Goal: Navigation & Orientation: Find specific page/section

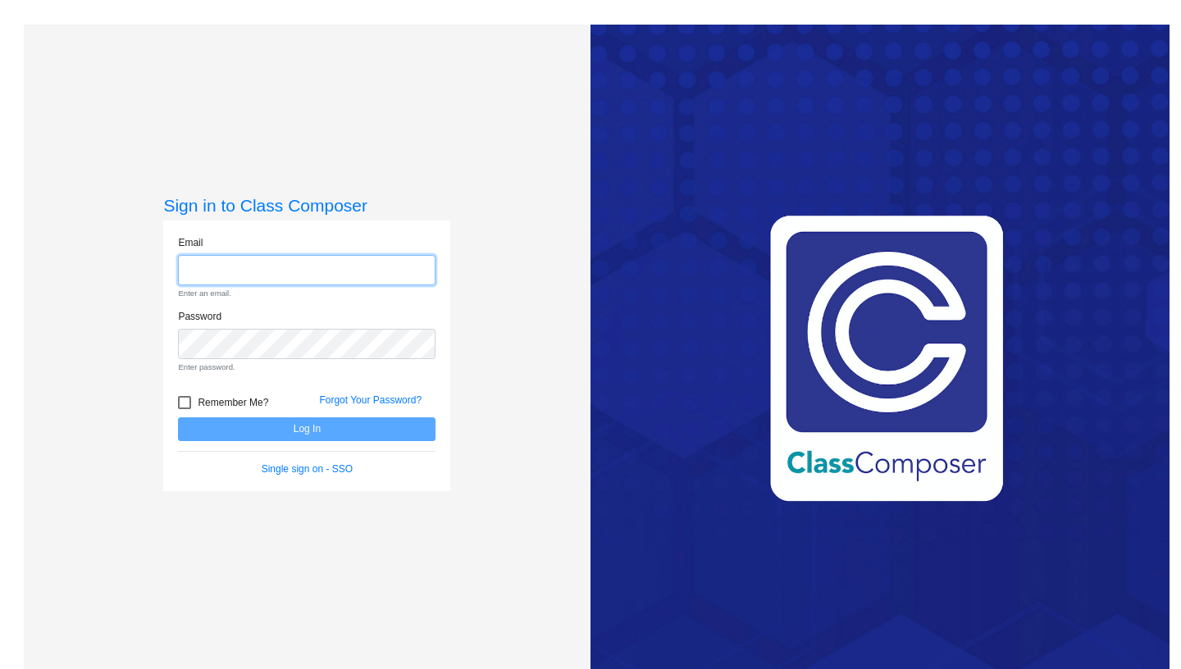
paste input "mc91825.3hzkwxoc@mailosaur.net"
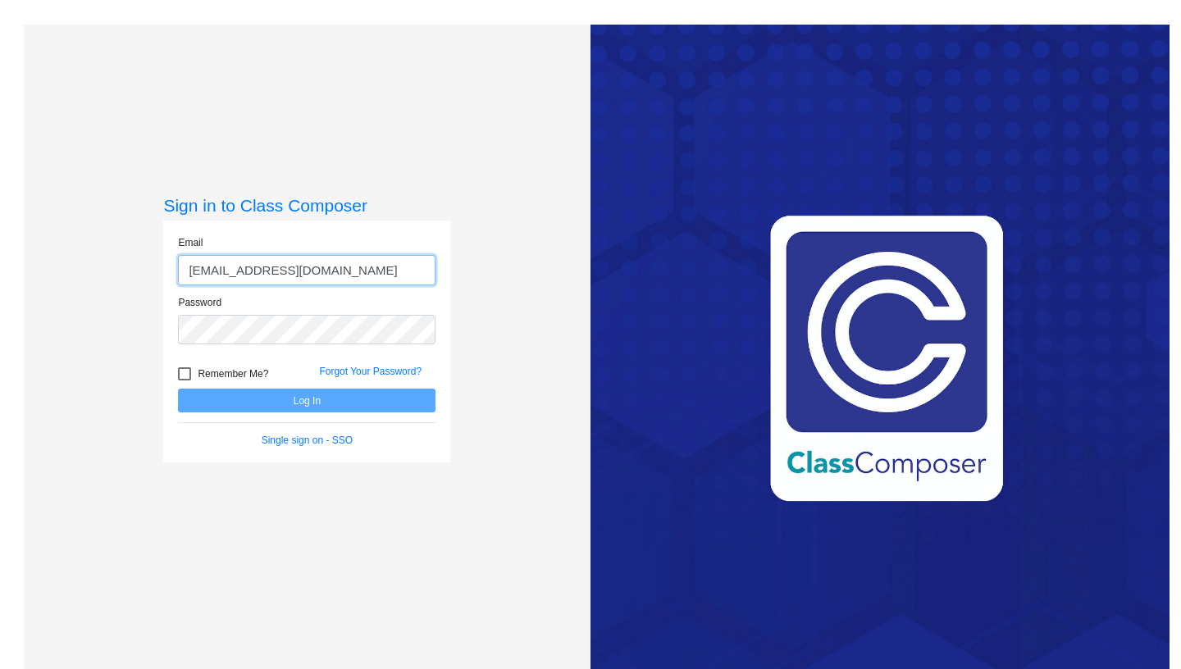
type input "mc91825.3hzkwxoc@mailosaur.net"
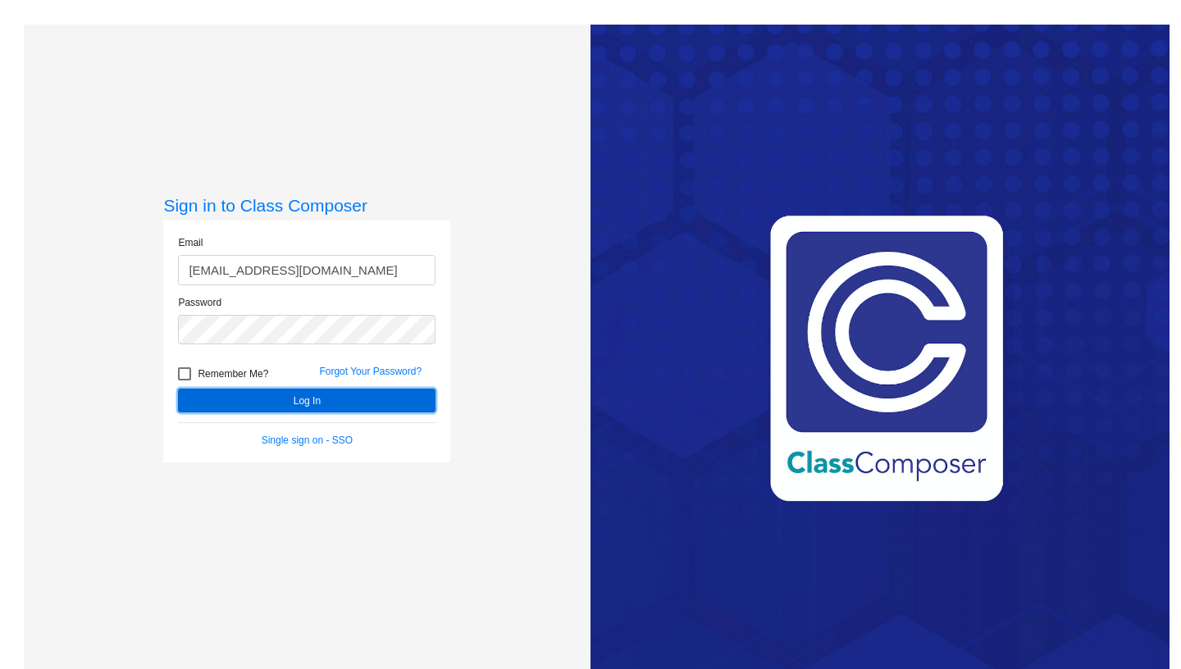
click at [338, 403] on button "Log In" at bounding box center [307, 401] width 258 height 24
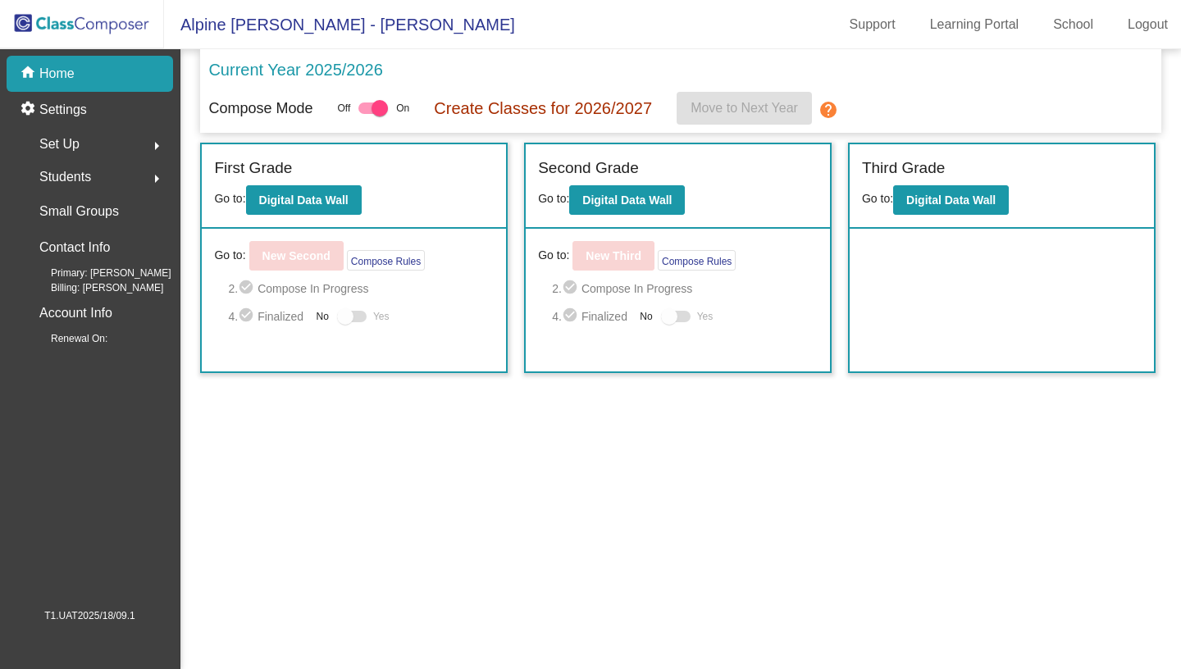
click at [732, 541] on mat-sidenav-content "Current Year 2025/2026 Compose Mode Off On Create Classes for 2026/2027 Move to…" at bounding box center [680, 359] width 1001 height 620
click at [550, 529] on mat-sidenav-content "Current Year 2025/2026 Compose Mode Off On Create Classes for 2026/2027 Move to…" at bounding box center [680, 359] width 1001 height 620
click at [789, 513] on mat-sidenav-content "Current Year 2025/2026 Compose Mode Off On Create Classes for 2026/2027 Move to…" at bounding box center [680, 359] width 1001 height 620
click at [762, 490] on mat-sidenav-content "Current Year 2025/2026 Compose Mode Off On Create Classes for 2026/2027 Move to…" at bounding box center [680, 359] width 1001 height 620
click at [503, 589] on mat-sidenav-content "Current Year 2025/2026 Compose Mode Off On Create Classes for 2026/2027 Move to…" at bounding box center [680, 359] width 1001 height 620
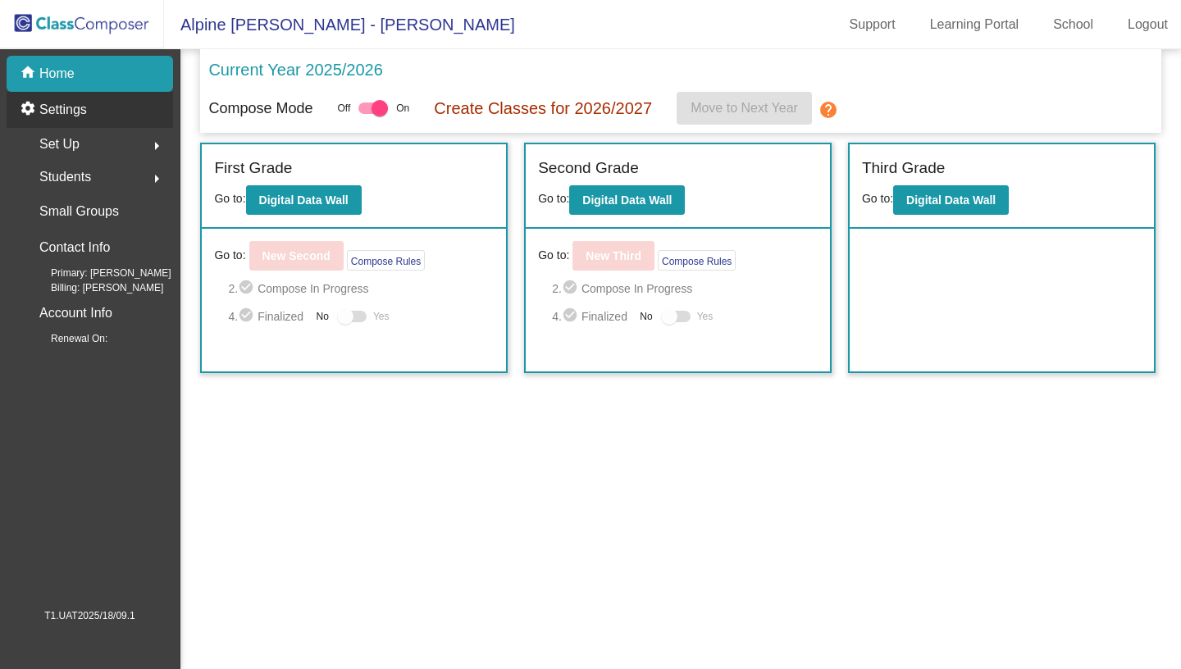
click at [82, 118] on p "Settings" at bounding box center [63, 110] width 48 height 20
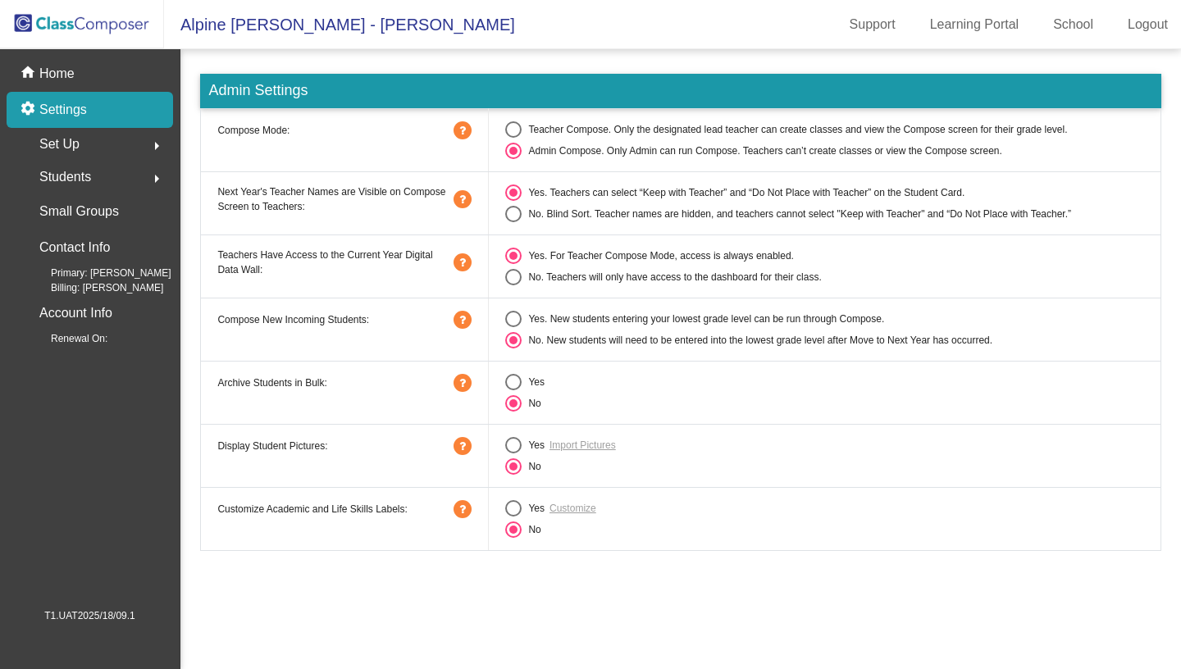
click at [521, 129] on div "Select an option" at bounding box center [513, 129] width 16 height 16
click at [514, 138] on input "Teacher Compose. Only the designated lead teacher can create classes and view t…" at bounding box center [513, 138] width 1 height 1
radio input "true"
click at [519, 156] on div "Select an option" at bounding box center [513, 151] width 16 height 16
click at [514, 159] on input "Admin Compose. Only Admin can run Compose. Teachers can’t create classes or vie…" at bounding box center [513, 159] width 1 height 1
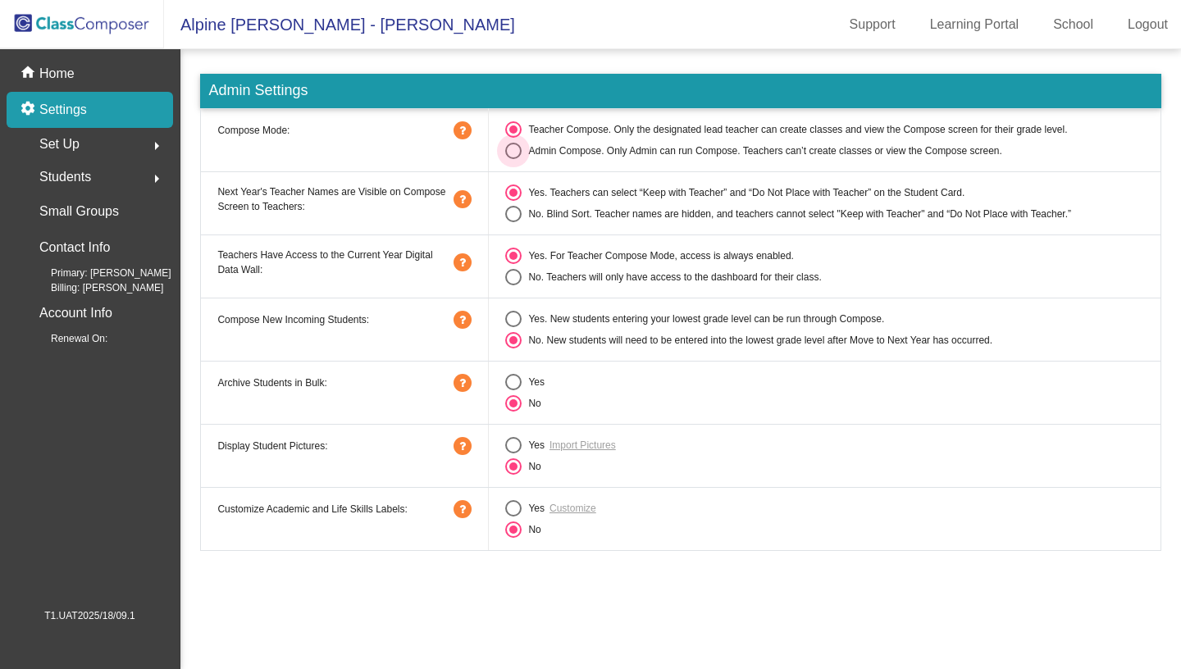
radio input "true"
click at [863, 23] on link "Support" at bounding box center [873, 24] width 72 height 26
click at [958, 25] on link "Learning Portal" at bounding box center [975, 24] width 116 height 26
click at [89, 145] on div "Set Up arrow_right" at bounding box center [94, 144] width 157 height 33
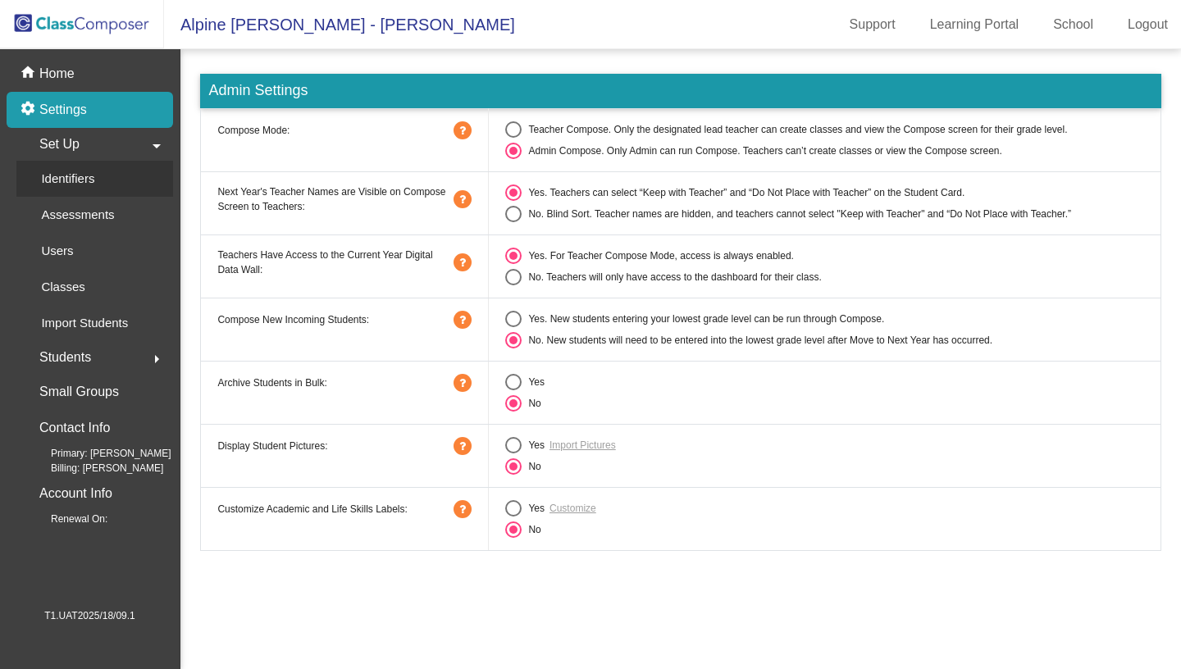
click at [90, 173] on p "Identifiers" at bounding box center [67, 179] width 53 height 20
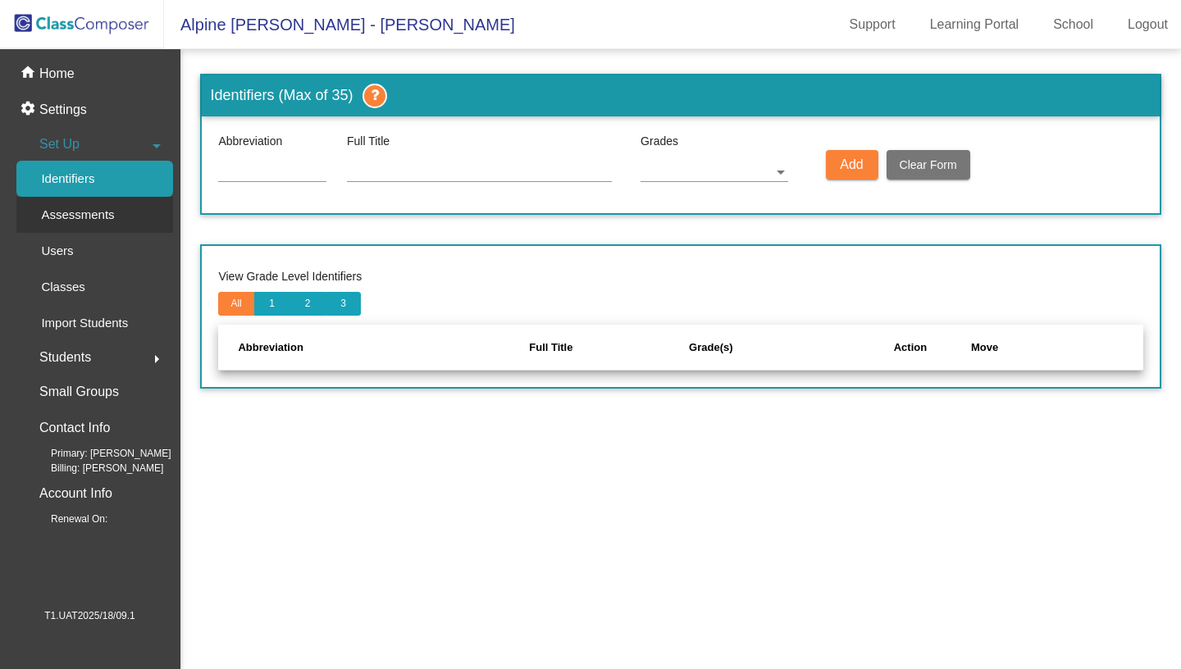
click at [82, 214] on p "Assessments" at bounding box center [77, 215] width 73 height 20
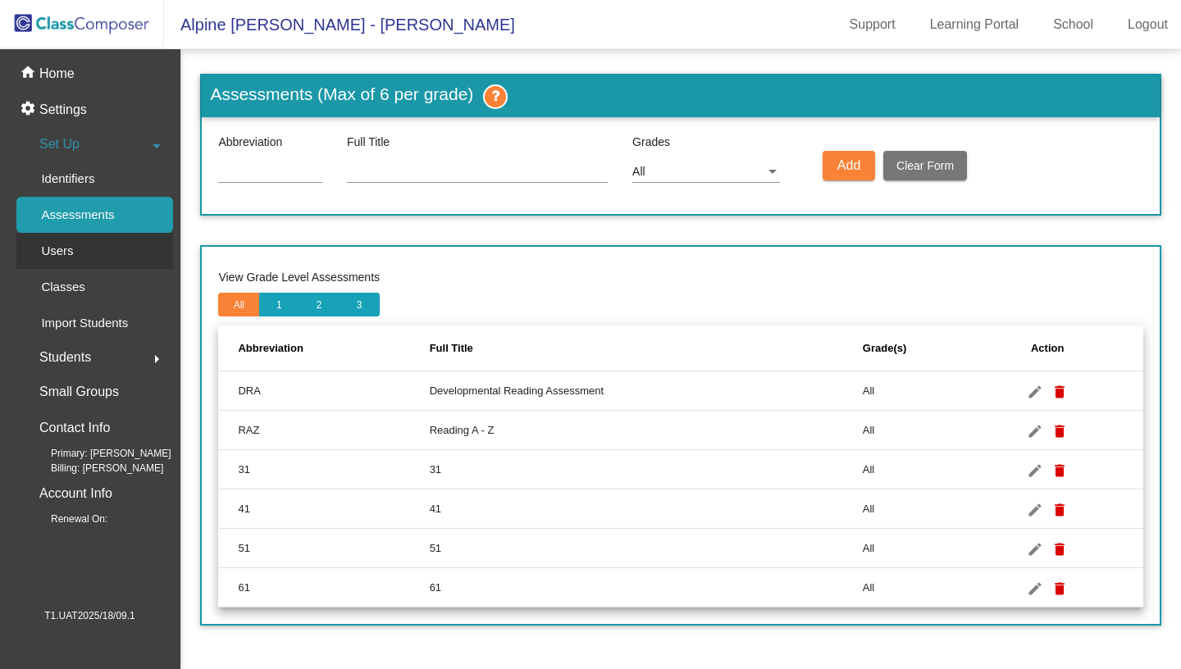
click at [66, 253] on p "Users" at bounding box center [57, 251] width 32 height 20
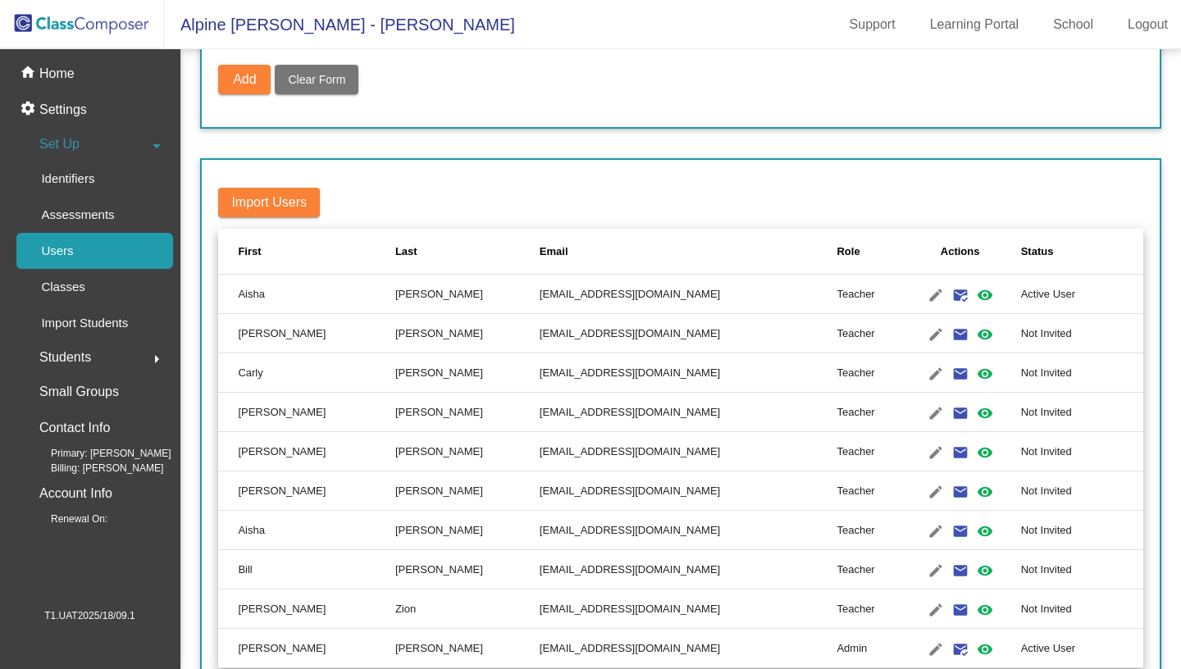
scroll to position [171, 0]
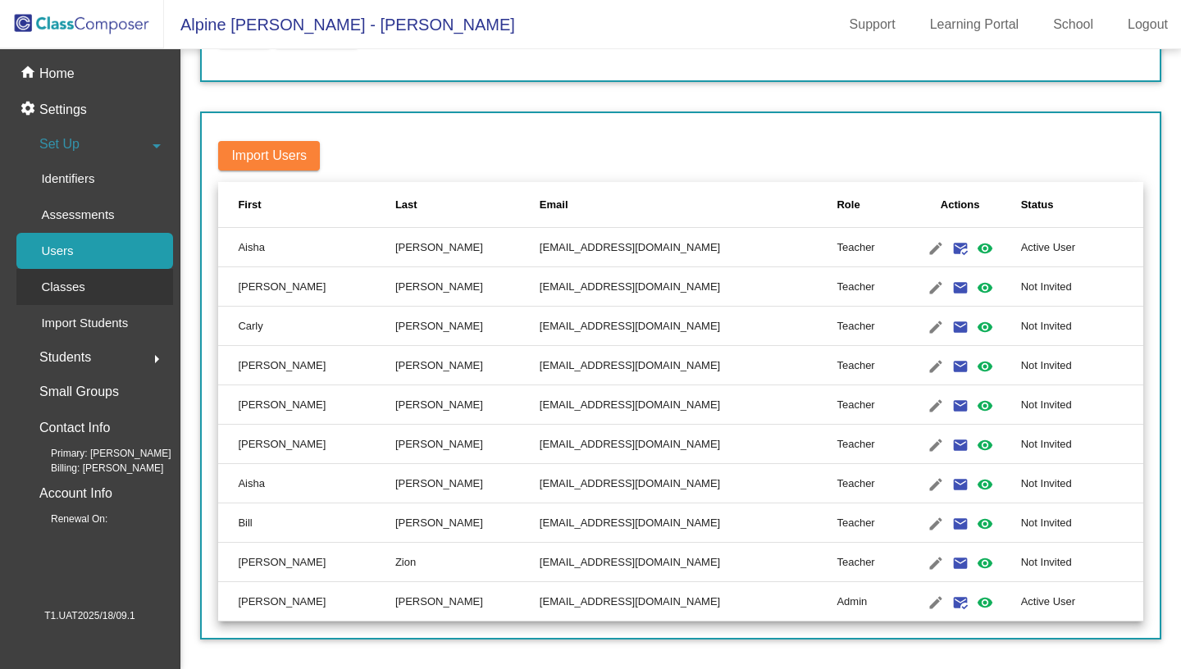
click at [74, 284] on p "Classes" at bounding box center [62, 287] width 43 height 20
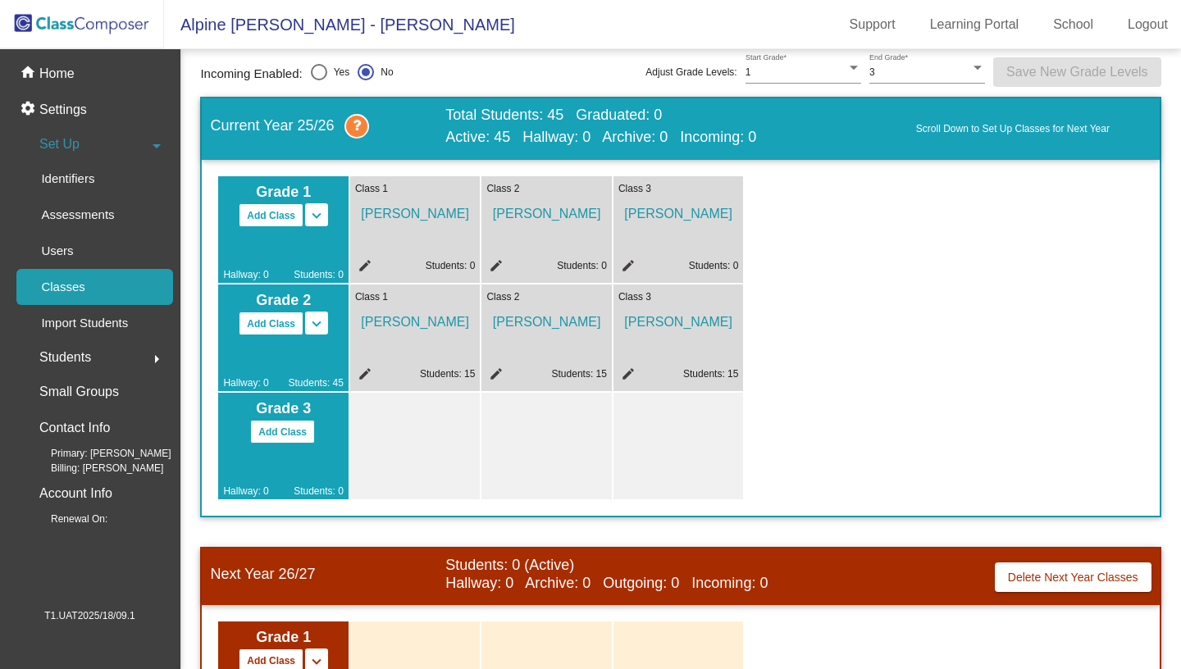
scroll to position [7, 0]
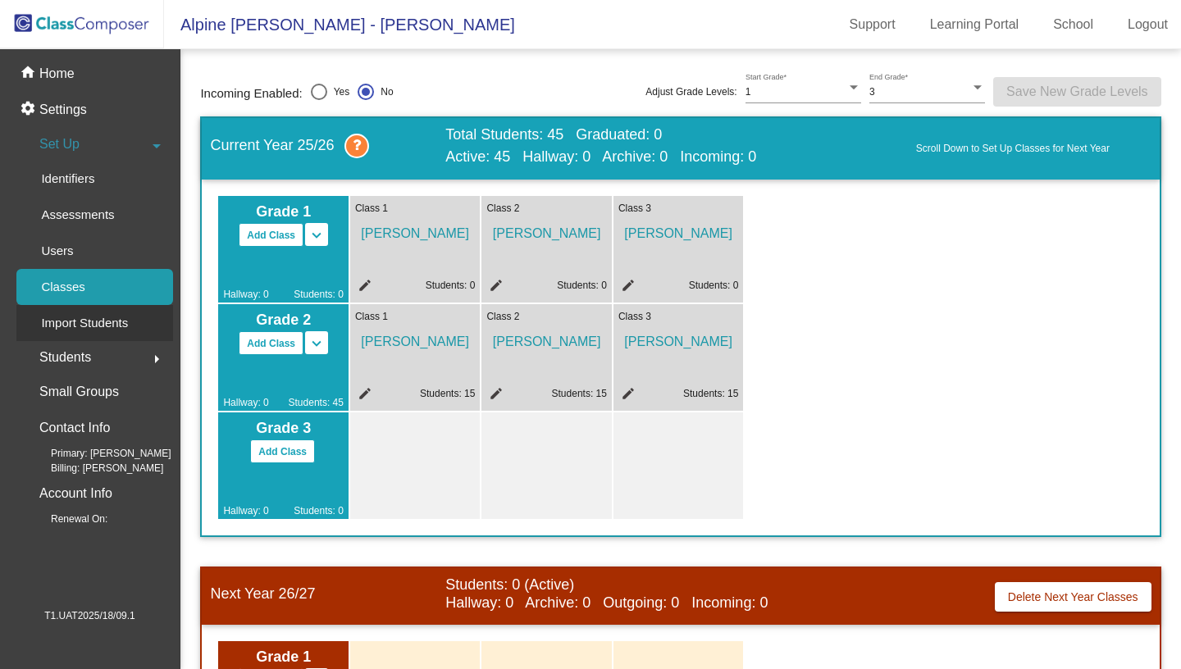
click at [121, 333] on div "Import Students" at bounding box center [78, 323] width 125 height 36
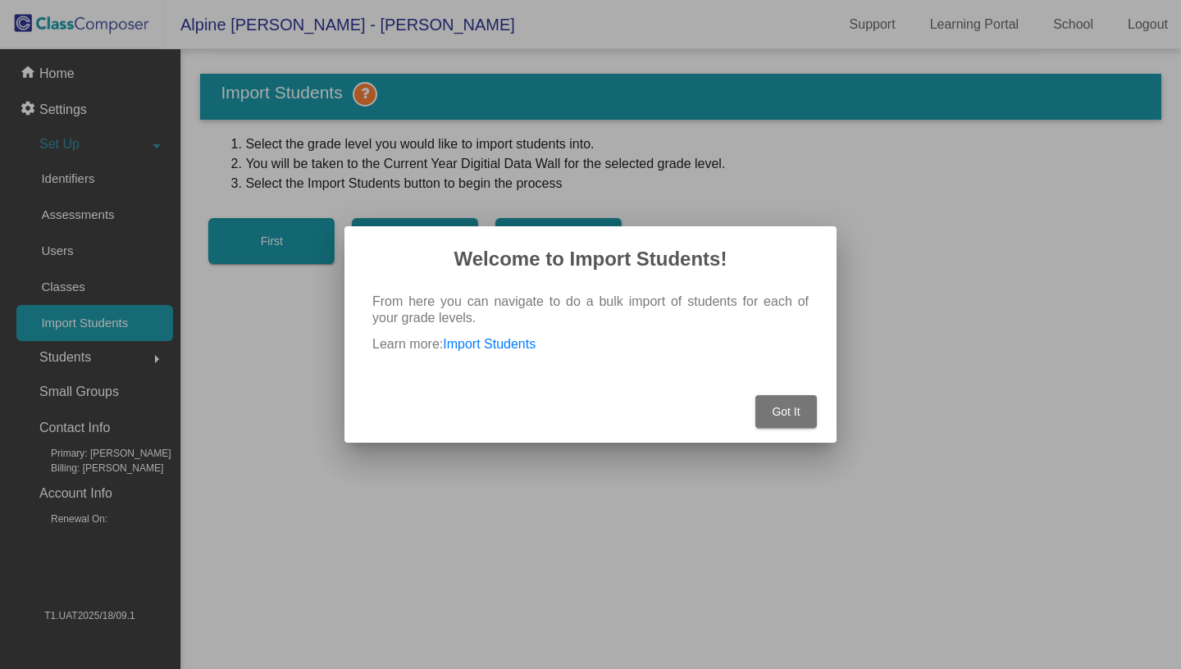
click at [766, 404] on button "Got It" at bounding box center [787, 411] width 62 height 33
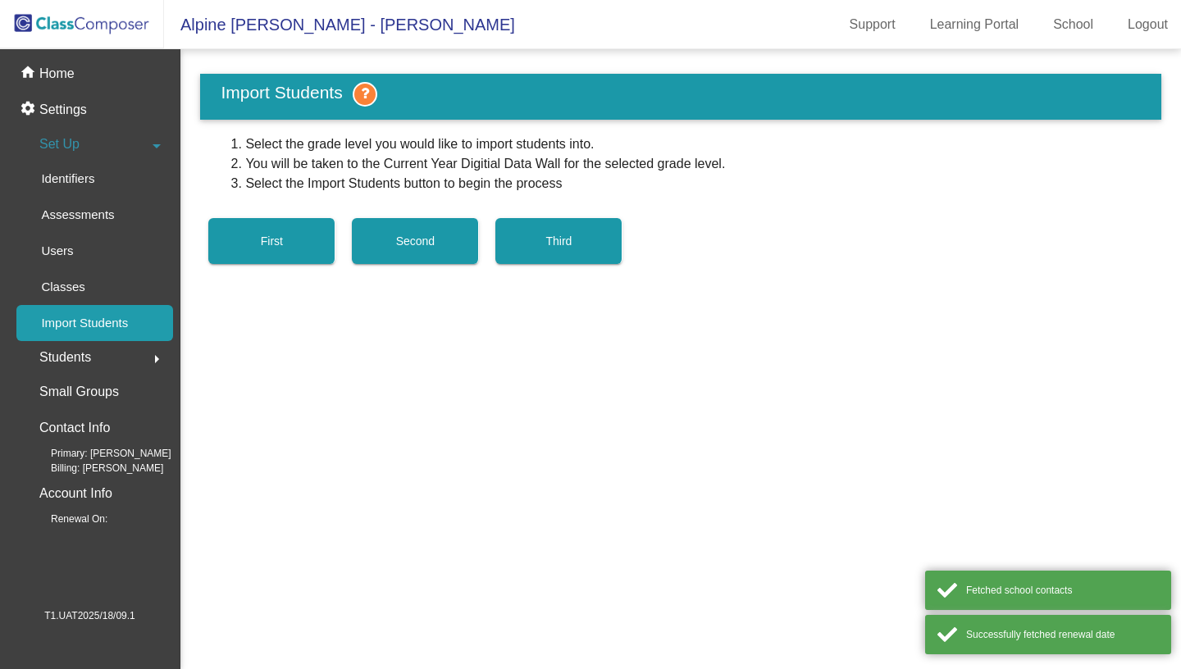
click at [68, 363] on span "Students" at bounding box center [65, 357] width 52 height 23
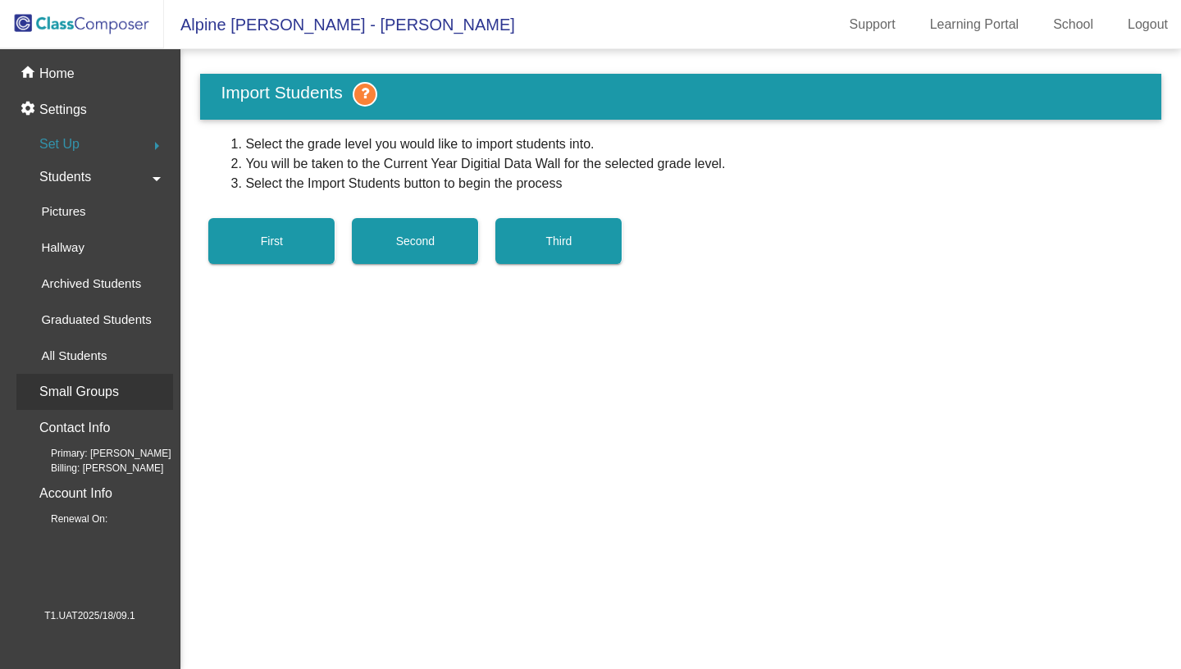
click at [91, 393] on p "Small Groups" at bounding box center [79, 392] width 80 height 23
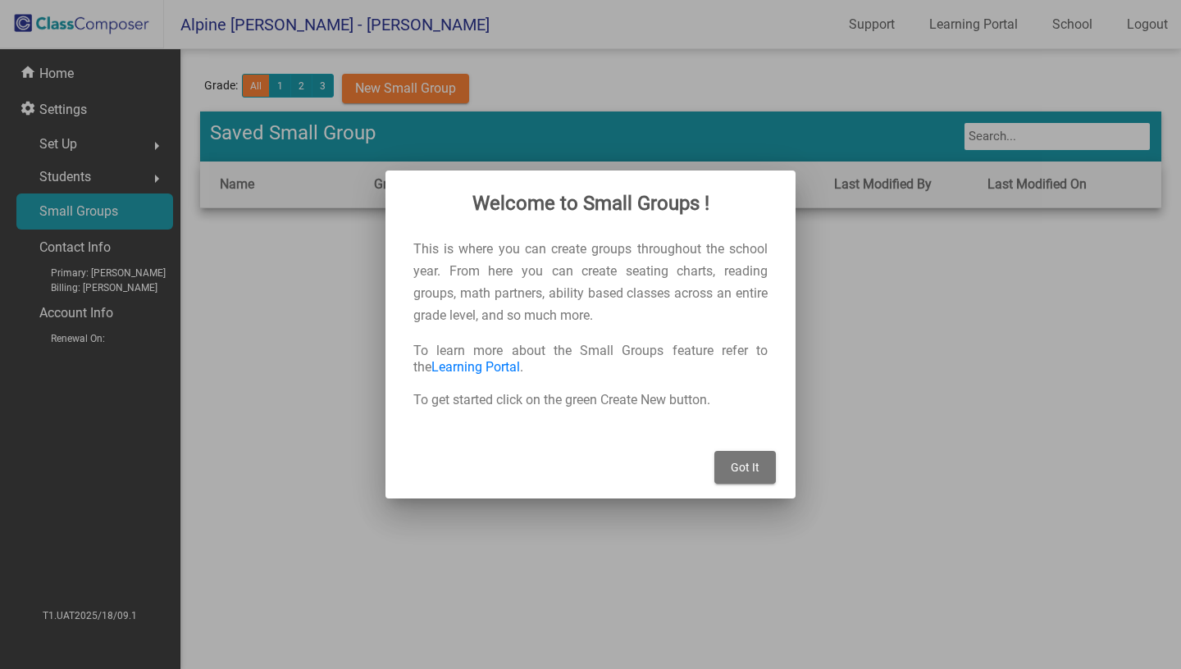
click at [747, 468] on span "Got It" at bounding box center [745, 467] width 29 height 13
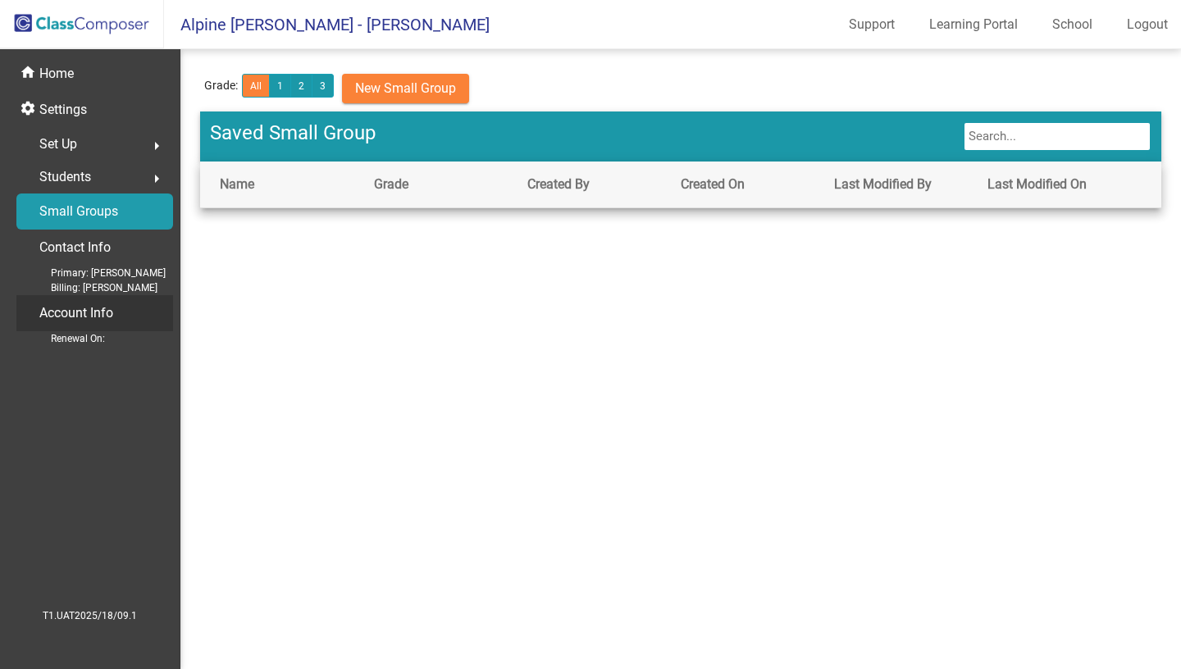
click at [88, 313] on p "Account Info" at bounding box center [76, 313] width 74 height 23
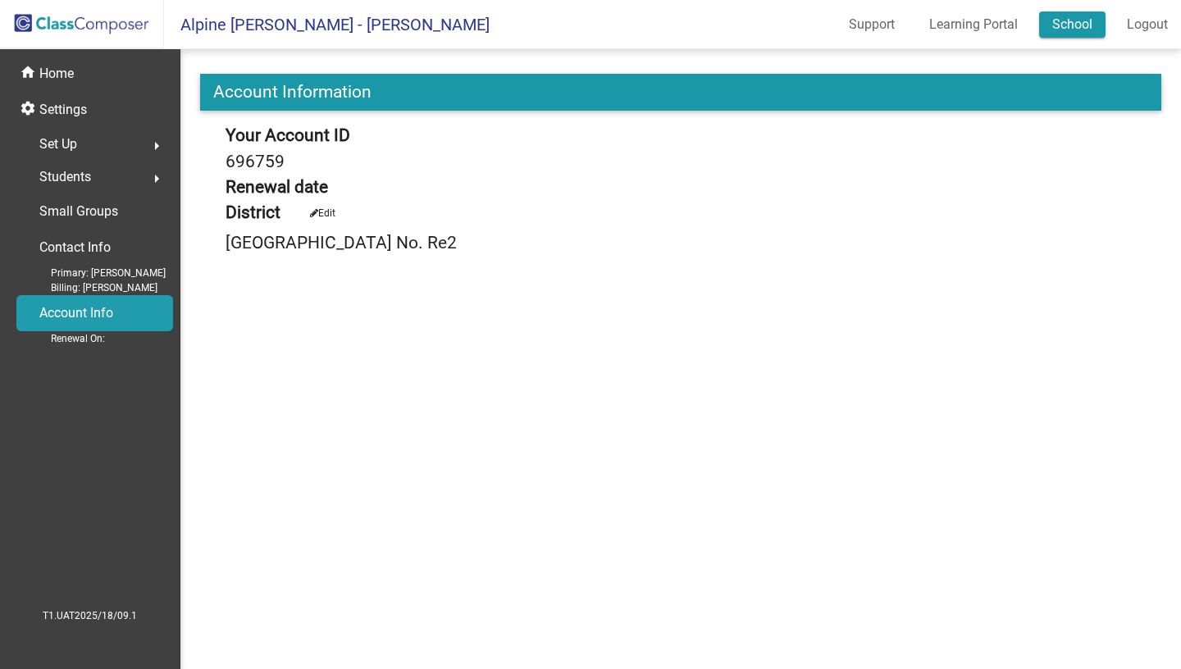
click at [1048, 22] on link "School" at bounding box center [1072, 24] width 66 height 26
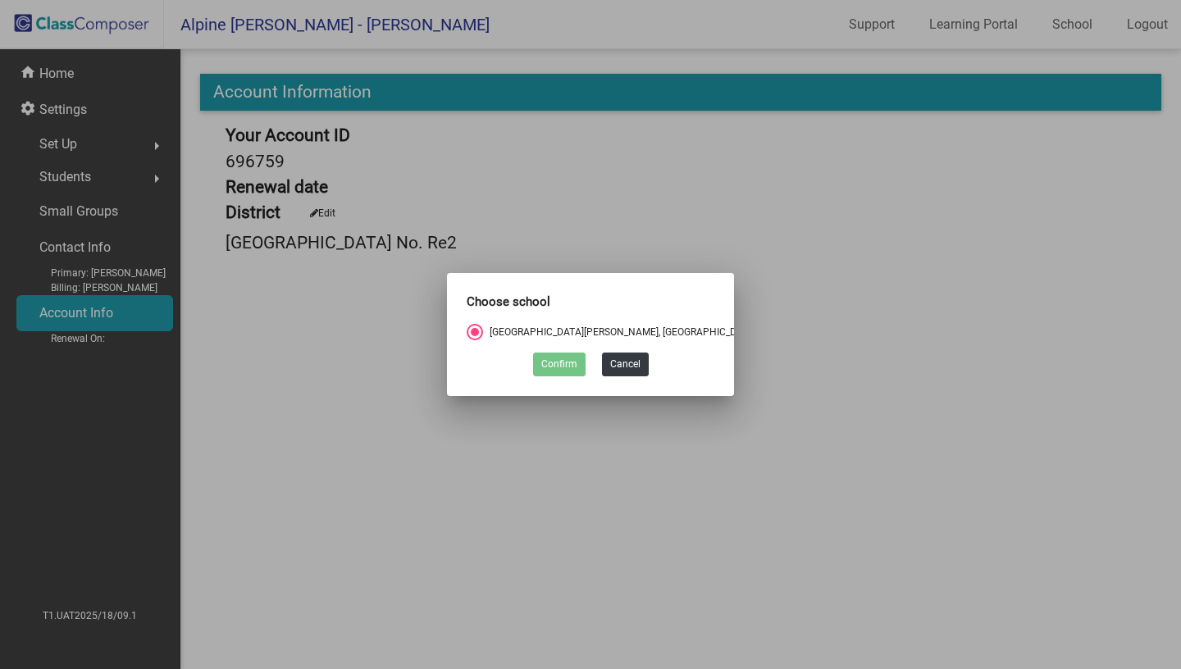
click at [788, 345] on div at bounding box center [590, 334] width 1181 height 669
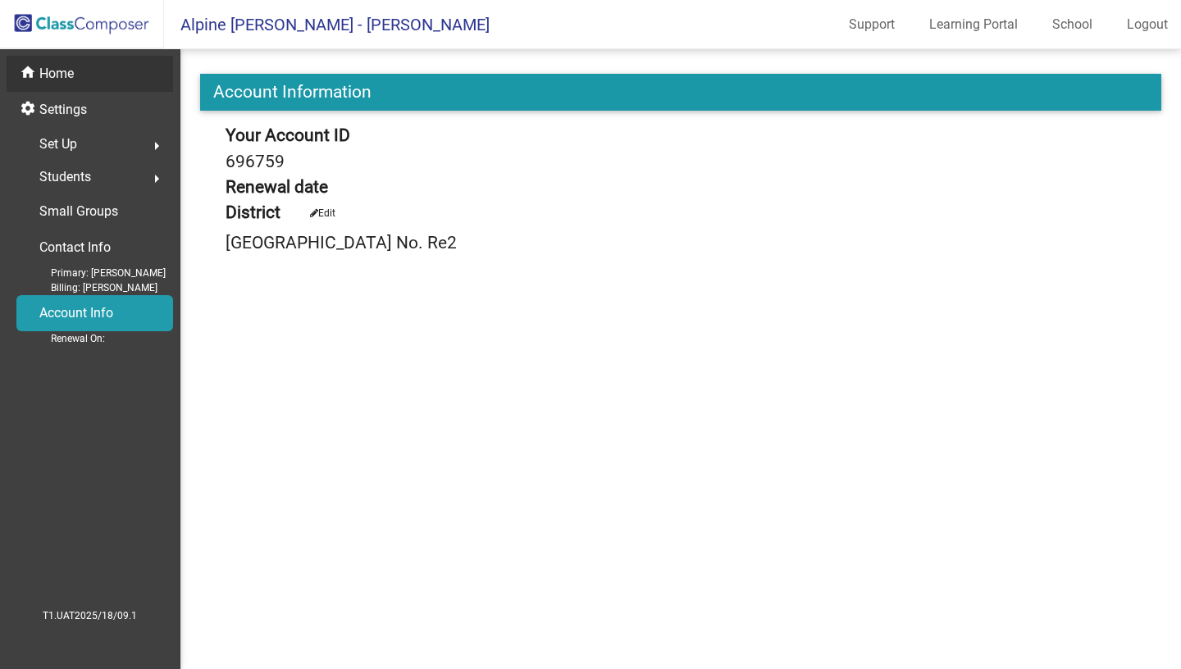
click at [67, 74] on p "Home" at bounding box center [56, 74] width 34 height 20
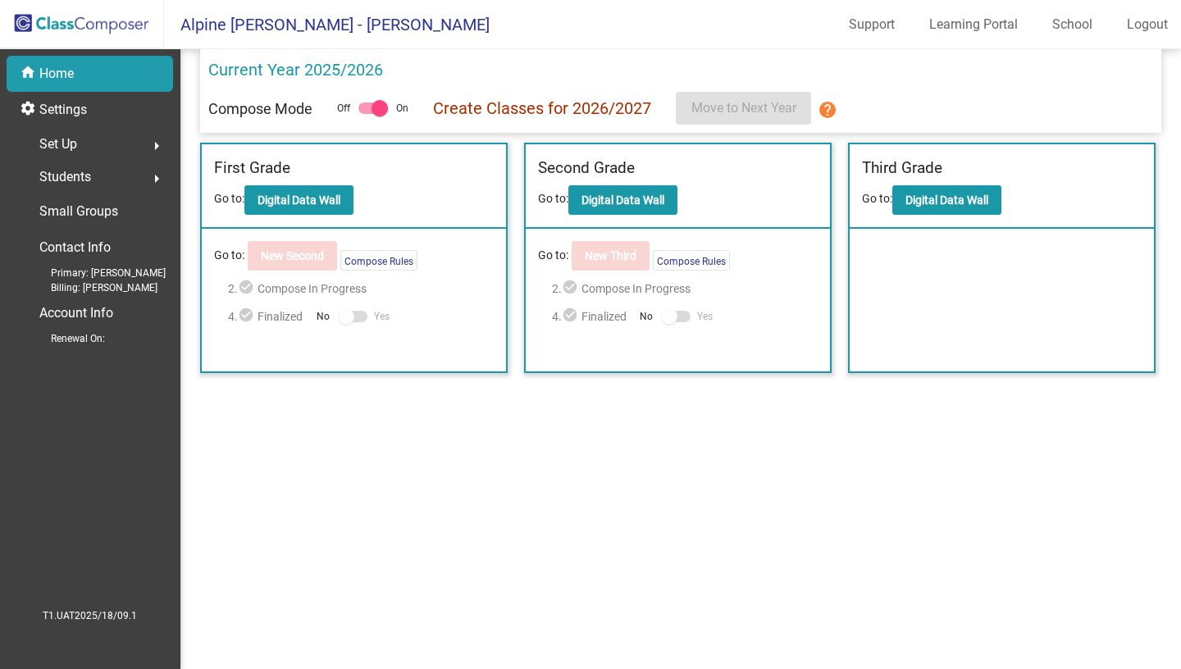
click at [1098, 445] on mat-sidenav-content "Current Year 2025/2026 Compose Mode Off On Create Classes for 2026/2027 Move to…" at bounding box center [680, 359] width 1001 height 620
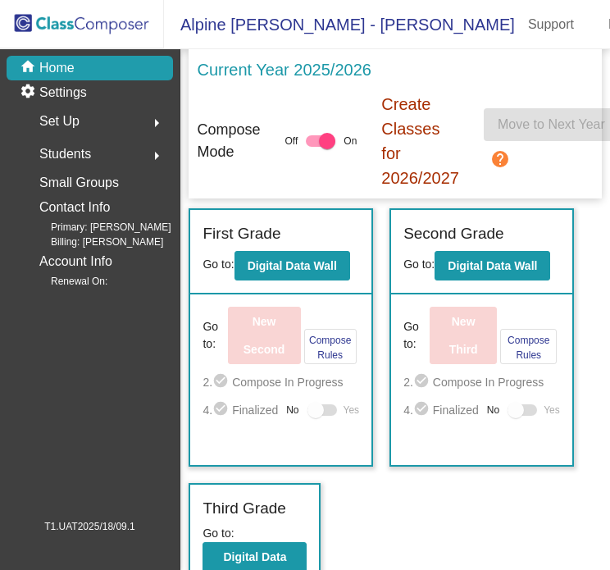
click at [131, 339] on mat-nav-list "home Home settings Settings Set Up arrow_right Students arrow_right Small Group…" at bounding box center [90, 283] width 180 height 469
click at [144, 409] on mat-nav-list "home Home settings Settings Set Up arrow_right Students arrow_right Small Group…" at bounding box center [90, 283] width 180 height 469
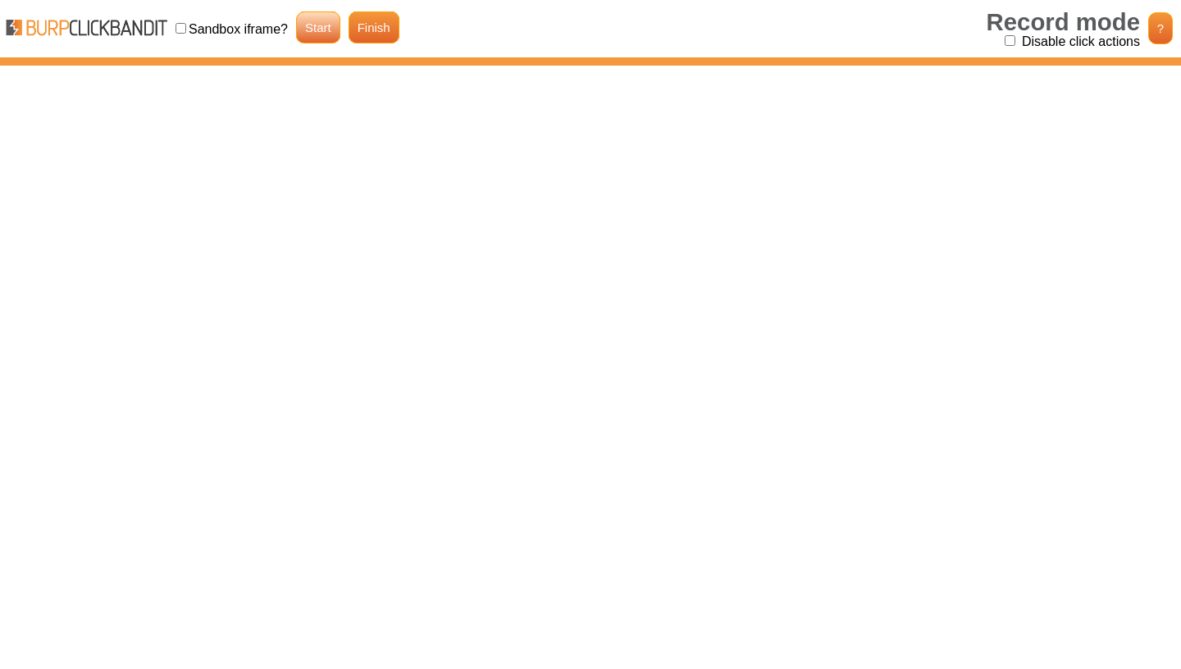
click at [317, 34] on link "Start" at bounding box center [318, 27] width 44 height 32
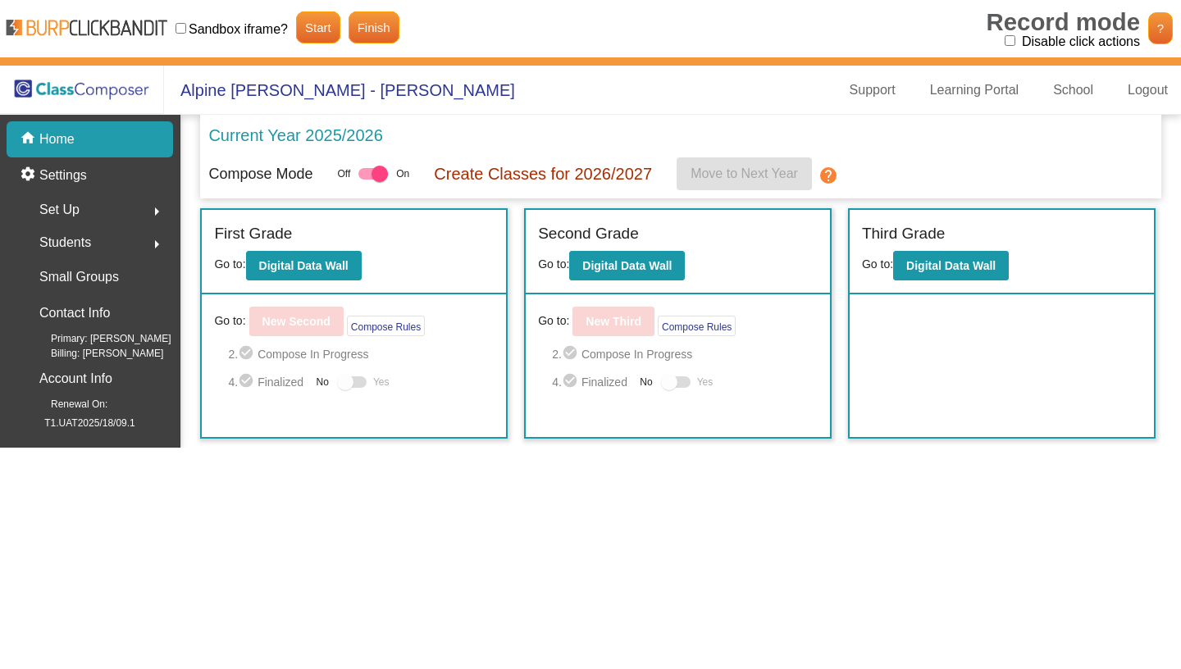
click at [1013, 40] on input "Disable click actions" at bounding box center [1010, 40] width 11 height 11
checkbox input "true"
click at [313, 263] on b "Digital Data Wall" at bounding box center [303, 265] width 89 height 13
click at [369, 22] on link "Finish" at bounding box center [374, 27] width 51 height 32
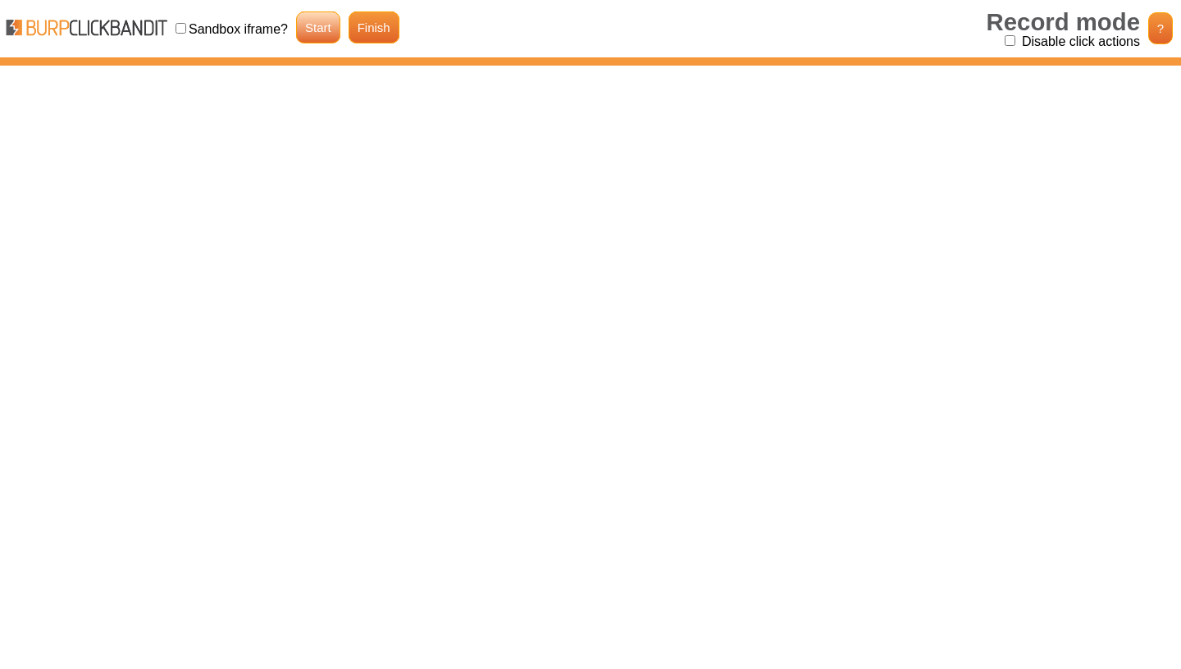
click at [335, 26] on link "Start" at bounding box center [318, 27] width 44 height 32
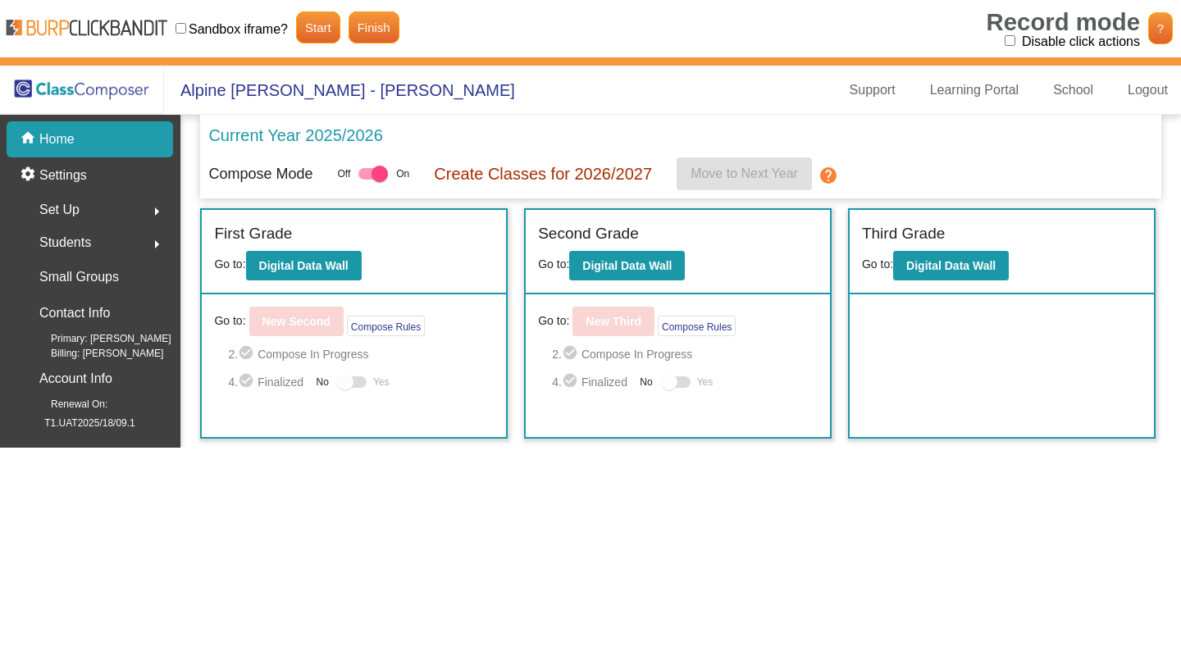
click at [1007, 43] on input "Disable click actions" at bounding box center [1010, 40] width 11 height 11
checkbox input "true"
click at [874, 96] on link "Support" at bounding box center [873, 90] width 72 height 26
click at [395, 21] on link "Finish" at bounding box center [374, 27] width 51 height 32
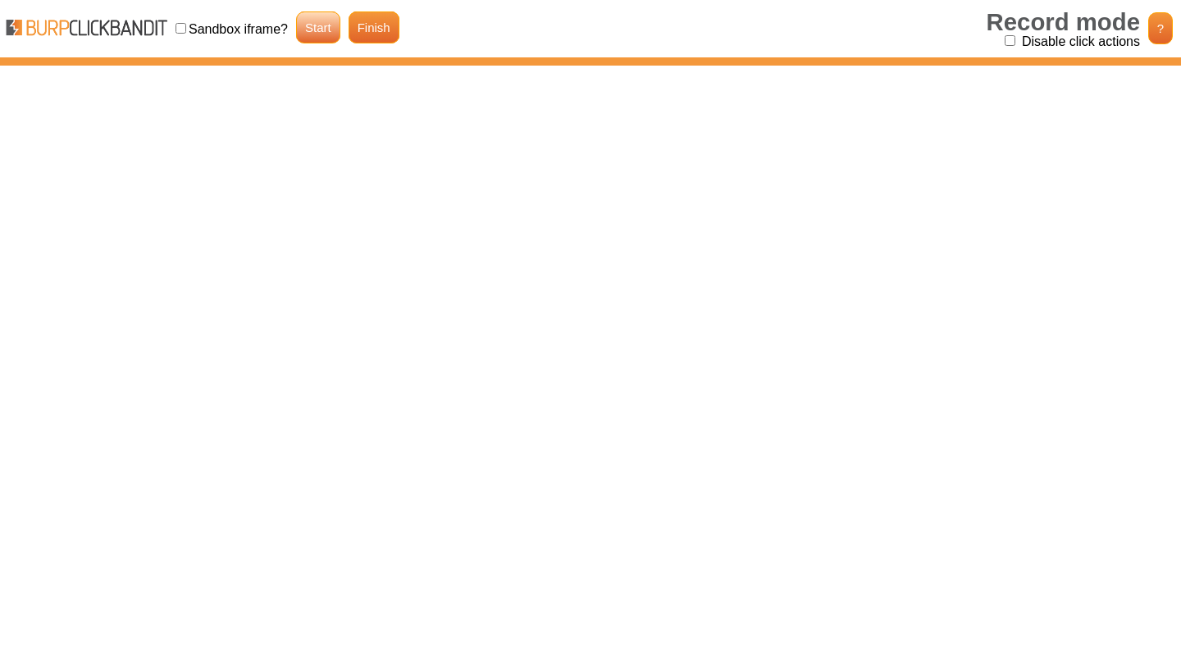
click at [335, 33] on link "Start" at bounding box center [318, 27] width 44 height 32
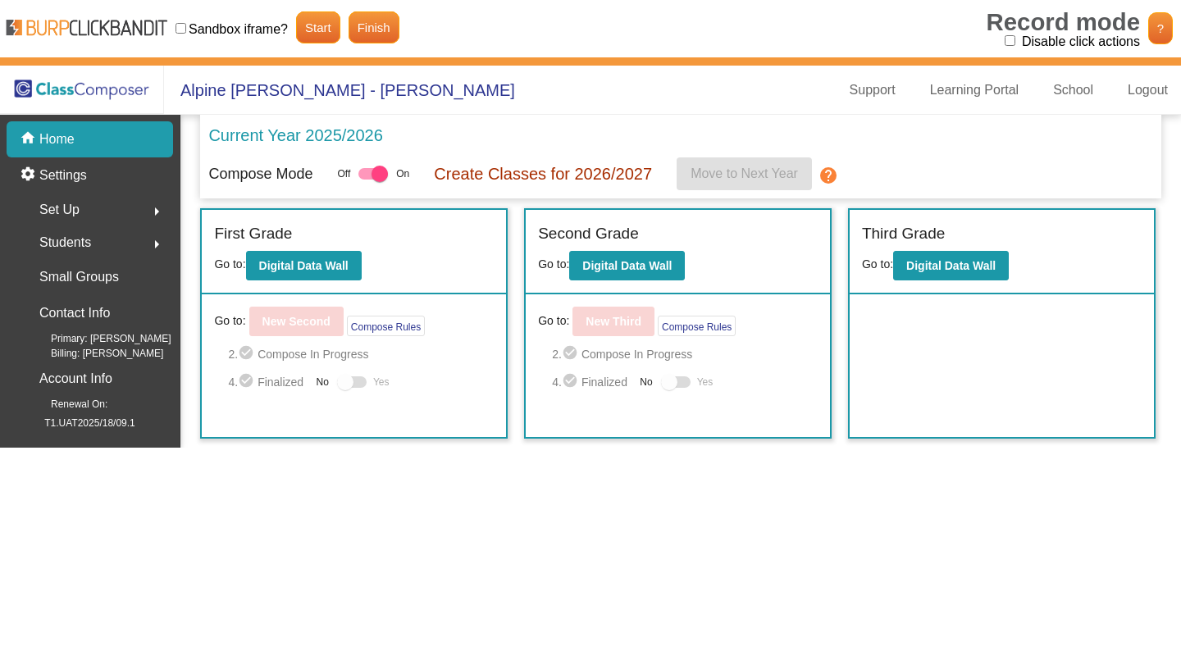
click at [1007, 43] on input "Disable click actions" at bounding box center [1010, 40] width 11 height 11
checkbox input "true"
click at [651, 261] on b "Digital Data Wall" at bounding box center [626, 265] width 89 height 13
click at [377, 43] on link "Finish" at bounding box center [374, 27] width 51 height 32
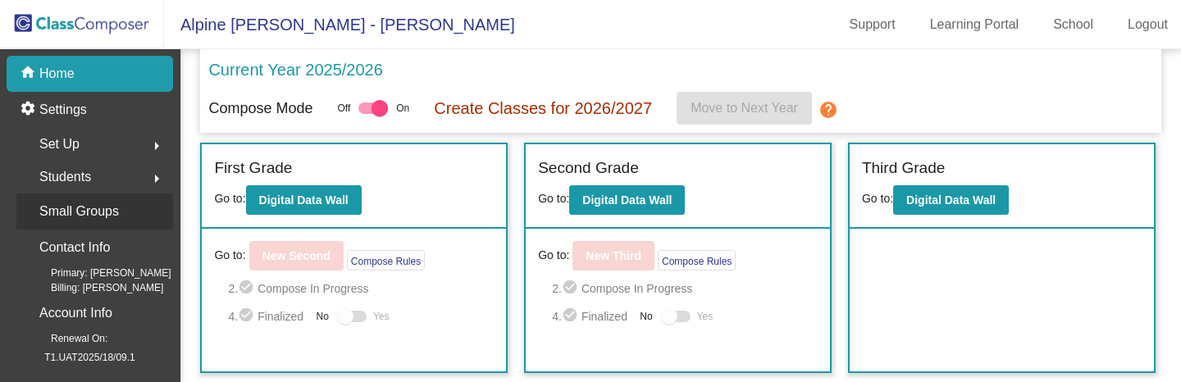
click at [114, 214] on p "Small Groups" at bounding box center [79, 211] width 80 height 23
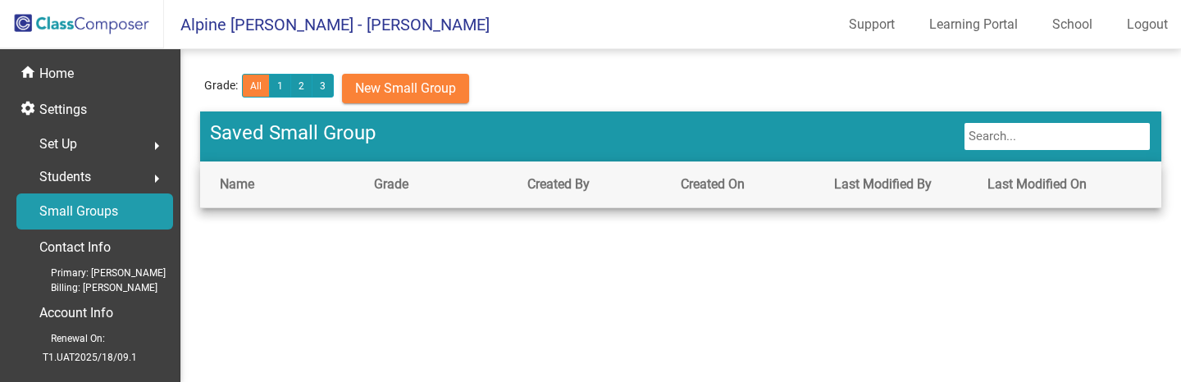
click at [84, 180] on span "Students" at bounding box center [65, 177] width 52 height 23
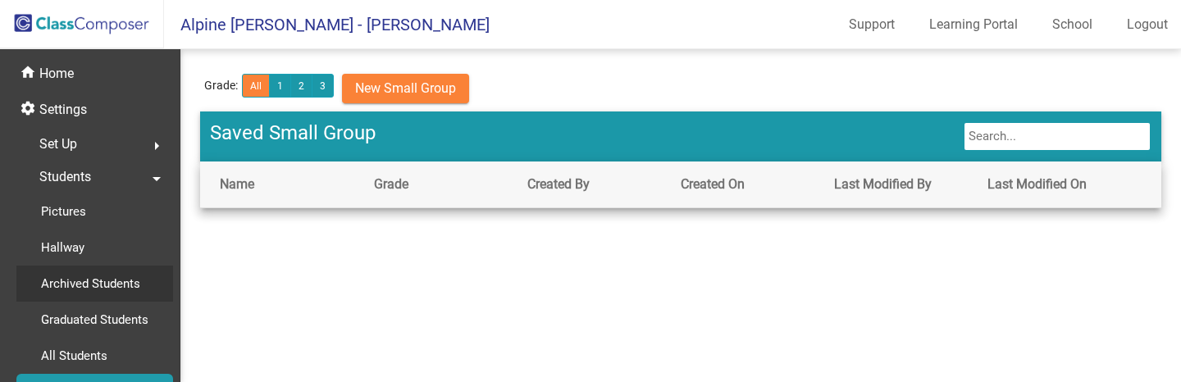
click at [98, 284] on p "Archived Students" at bounding box center [90, 284] width 99 height 20
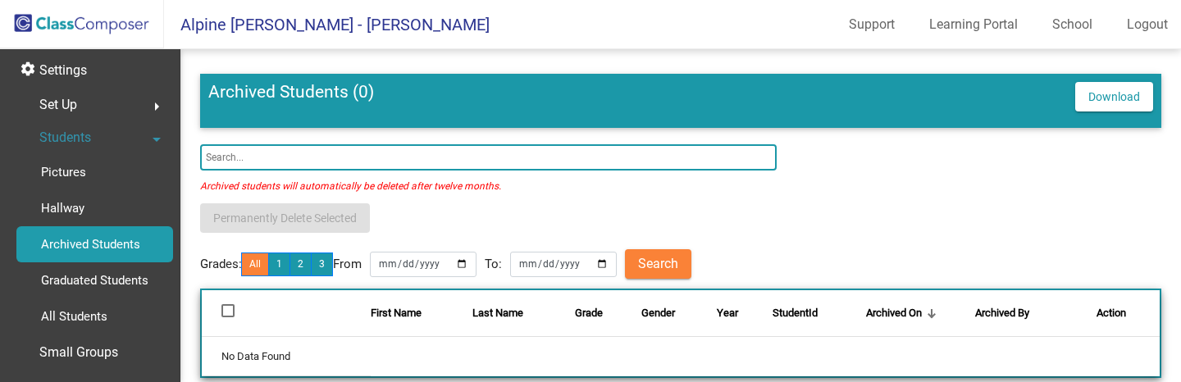
scroll to position [42, 0]
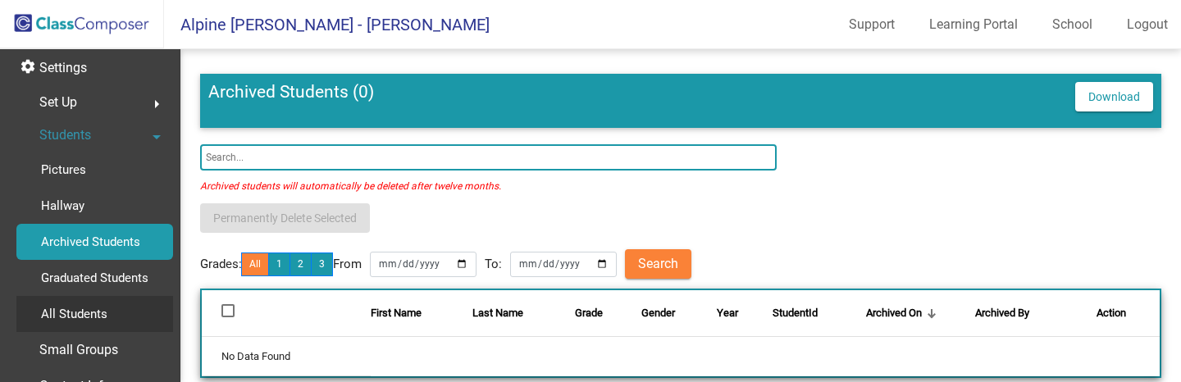
click at [116, 310] on div "All Students" at bounding box center [68, 314] width 104 height 36
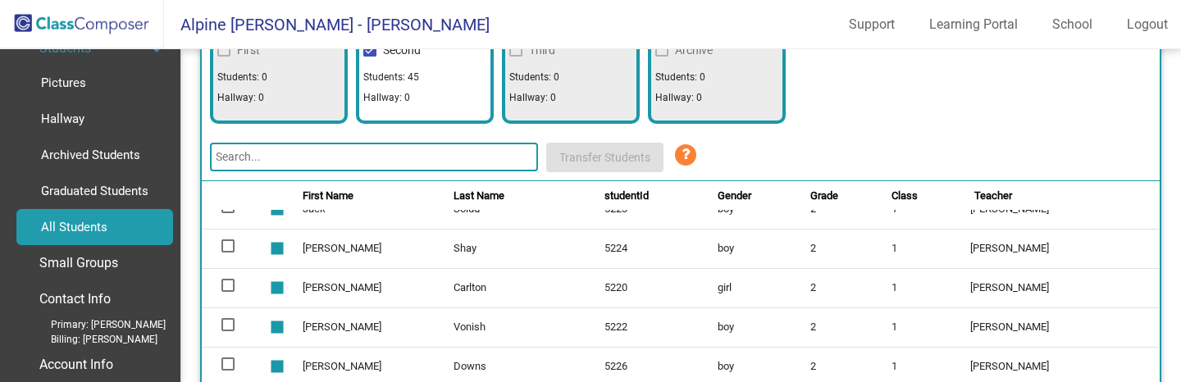
scroll to position [137, 0]
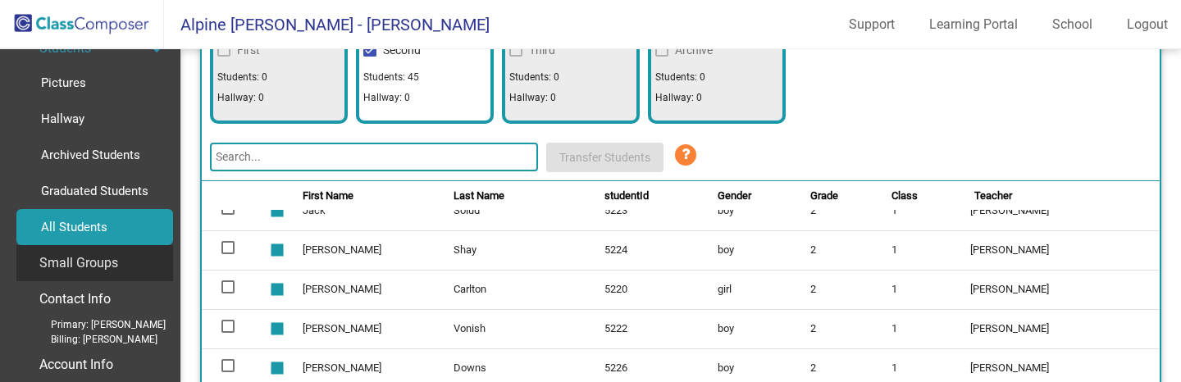
click at [93, 257] on p "Small Groups" at bounding box center [78, 263] width 79 height 23
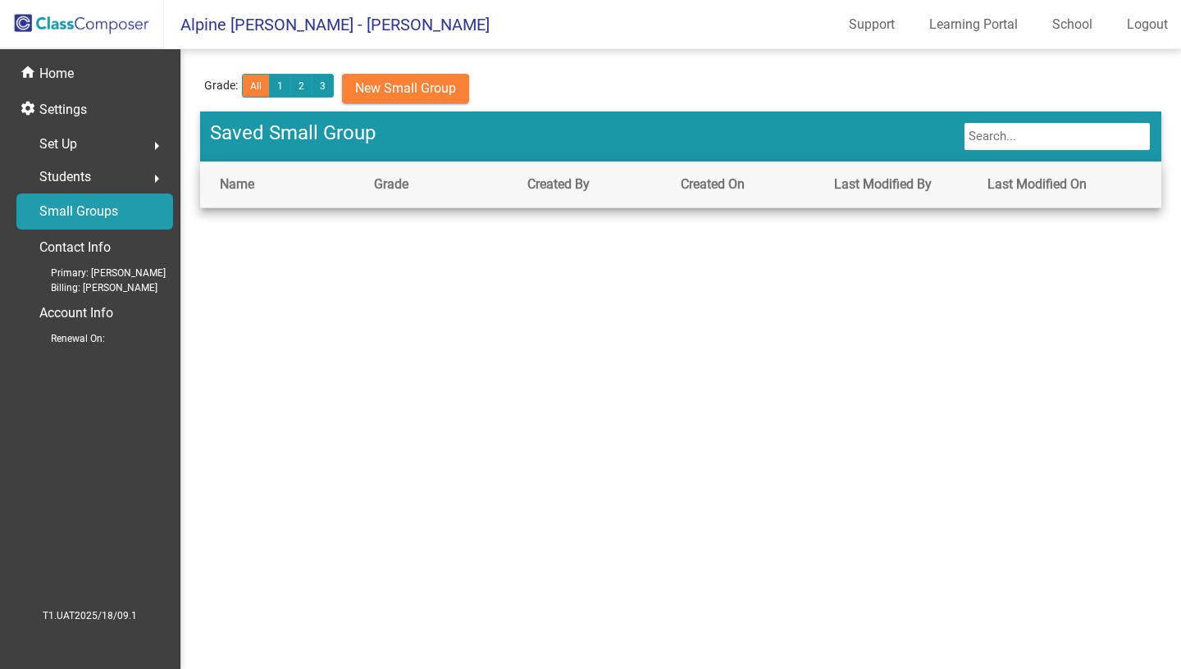
click at [783, 202] on mat-header-cell "Created On" at bounding box center [757, 185] width 153 height 46
click at [834, 62] on mat-sidenav-content "Grade: All 1 2 3 New Small Group Saved Small Group Name Grade Created By Create…" at bounding box center [680, 359] width 1001 height 620
click at [92, 178] on div "Students arrow_right" at bounding box center [94, 177] width 157 height 33
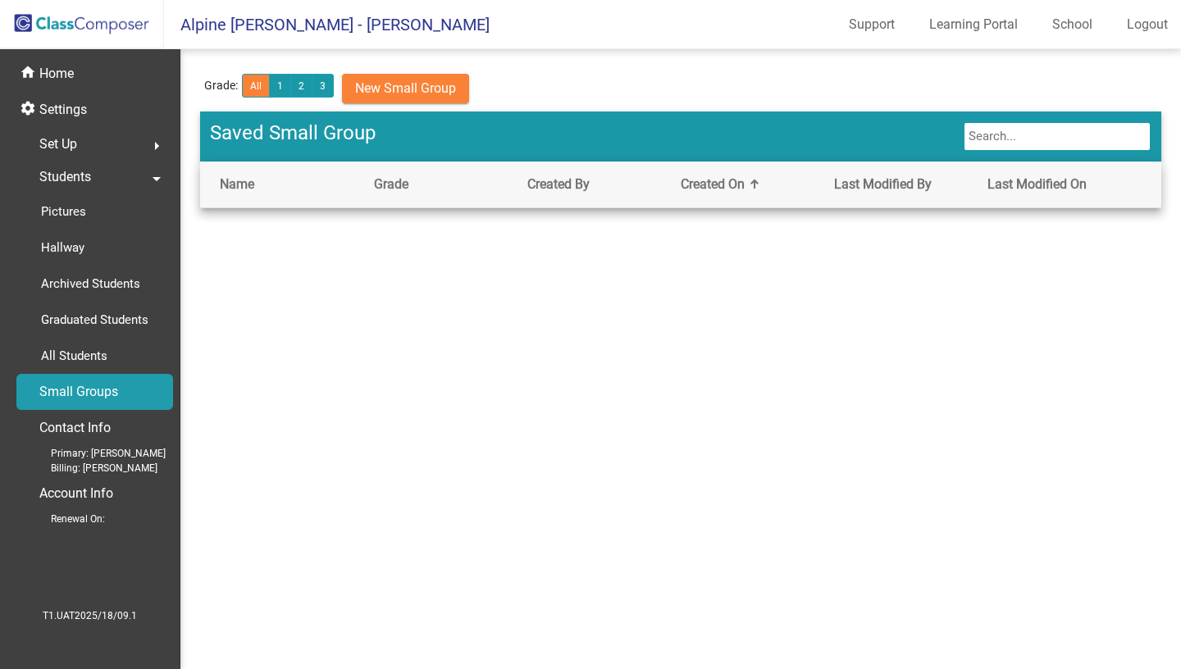
click at [92, 178] on div "Students arrow_drop_down" at bounding box center [94, 177] width 157 height 33
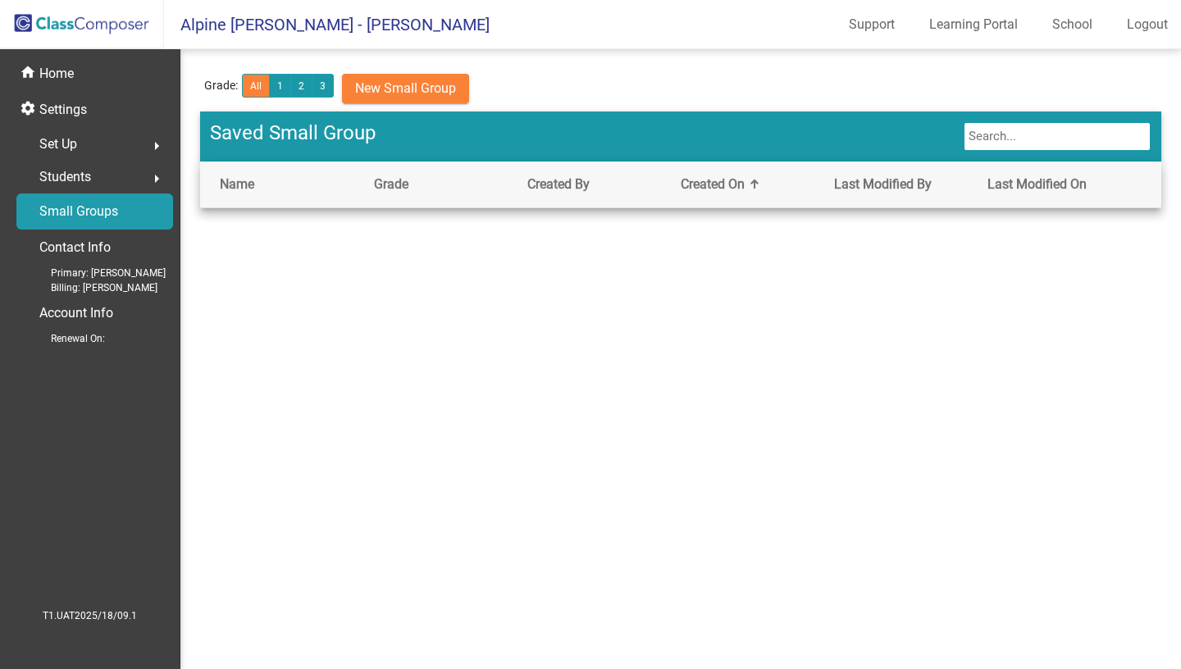
click at [86, 174] on span "Students" at bounding box center [65, 177] width 52 height 23
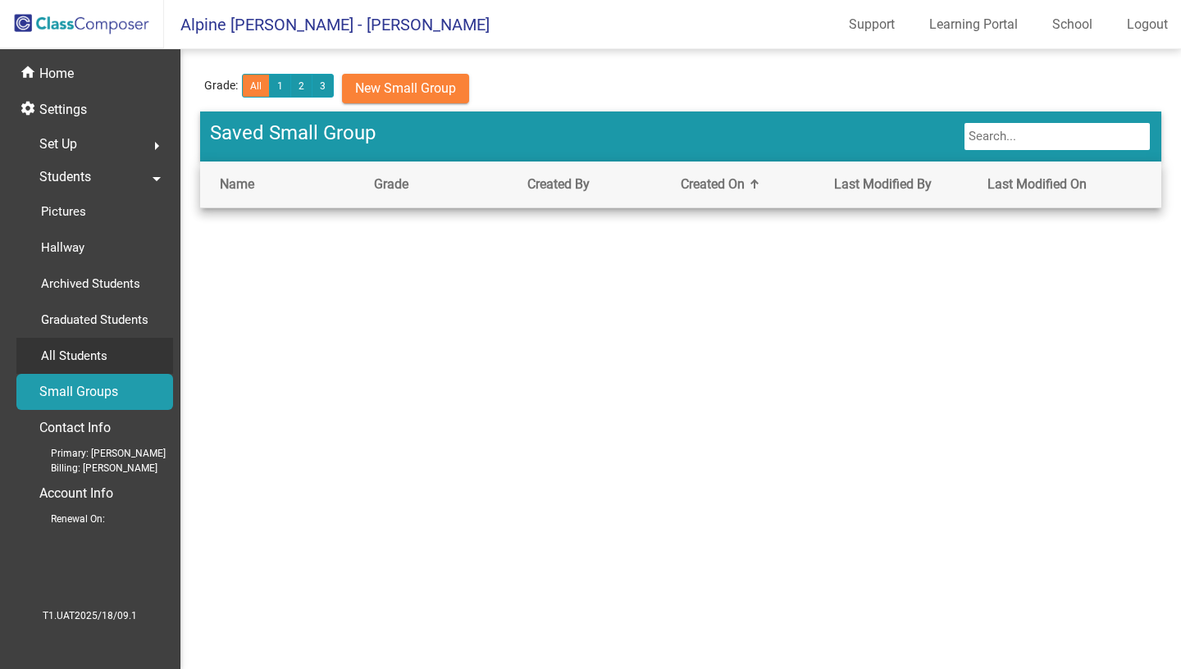
click at [80, 341] on div "All Students" at bounding box center [68, 356] width 104 height 36
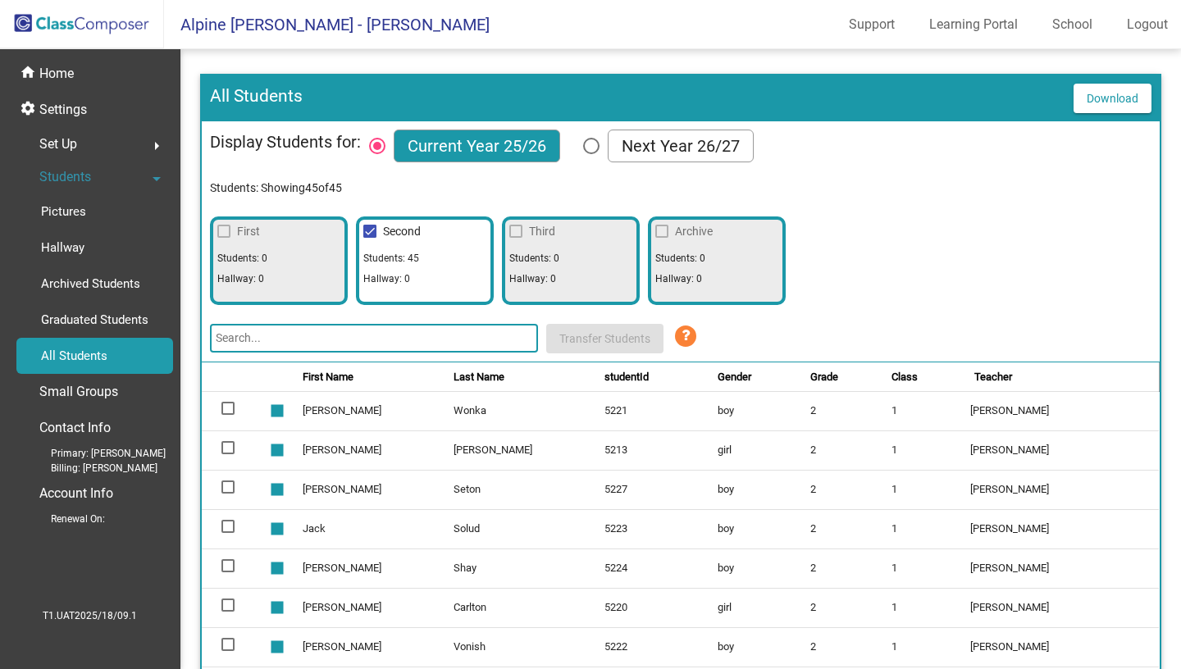
click at [645, 54] on mat-sidenav-content "All Students Download Display Students for: Current Year 25/26 Next Year 26/27 …" at bounding box center [680, 359] width 1001 height 620
click at [84, 75] on div "home Home" at bounding box center [90, 74] width 167 height 36
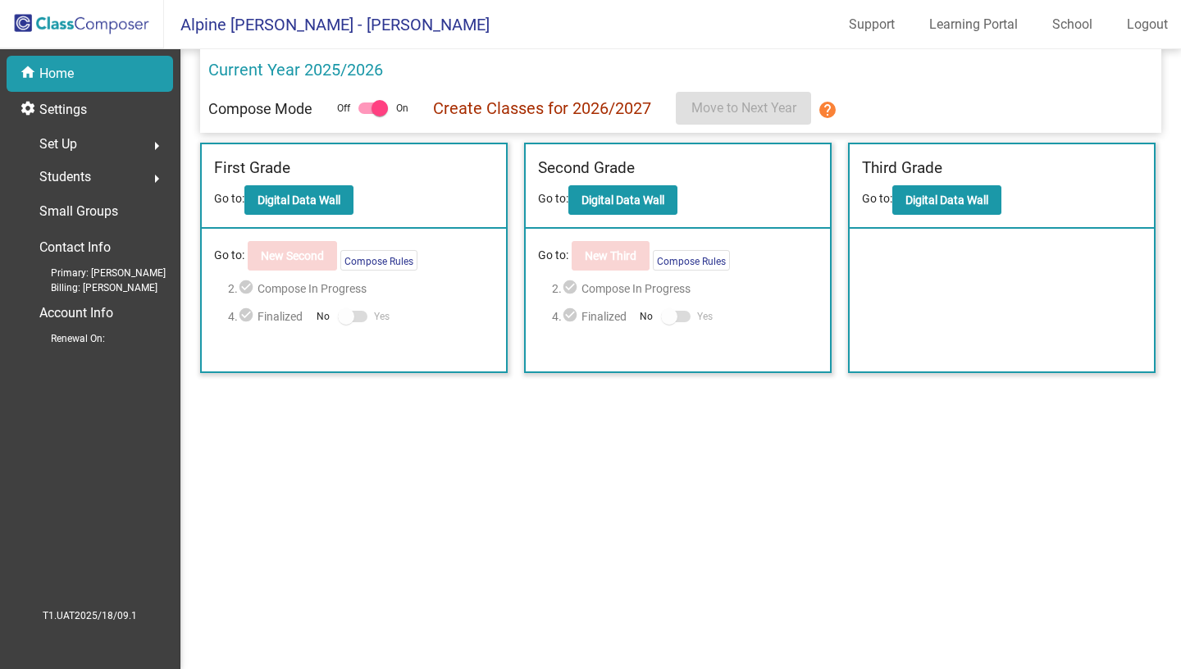
click at [108, 182] on div "Students arrow_right" at bounding box center [94, 177] width 157 height 33
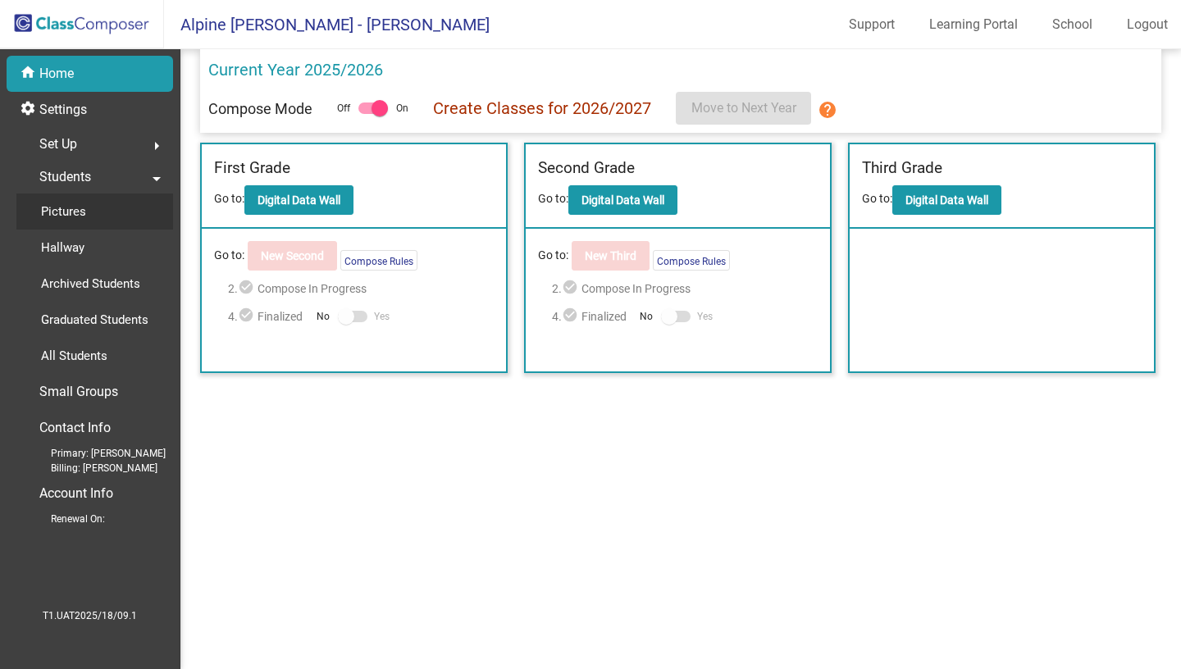
click at [61, 226] on div "Pictures" at bounding box center [57, 212] width 83 height 36
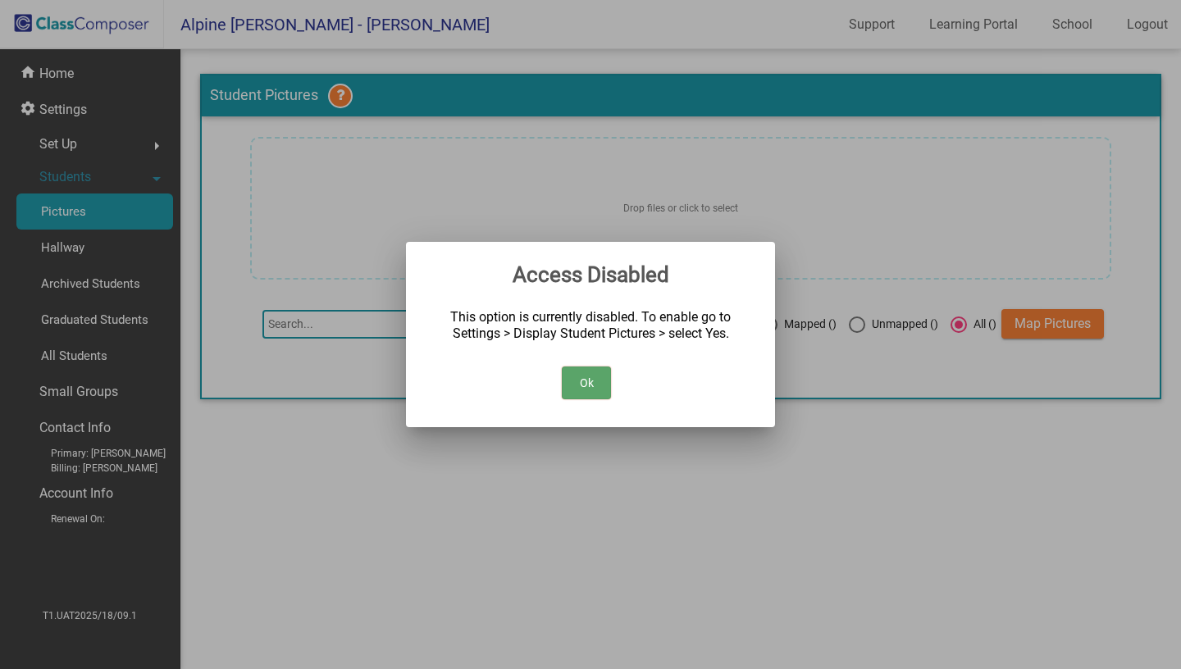
click at [601, 386] on button "Ok" at bounding box center [586, 383] width 49 height 33
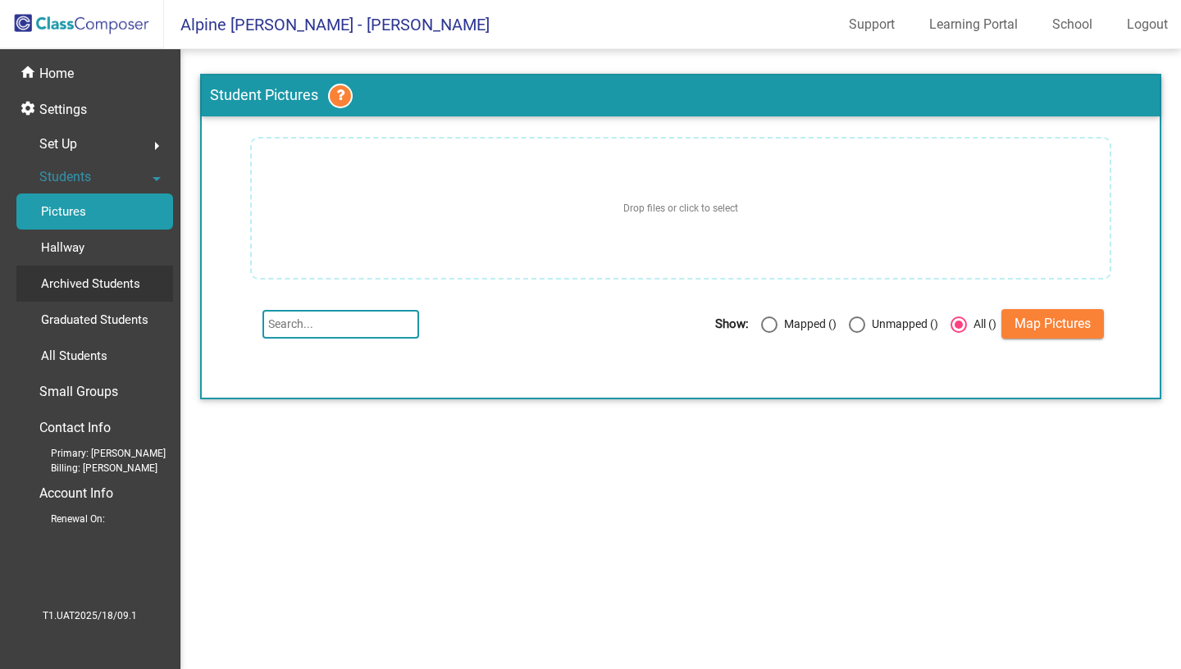
click at [85, 288] on p "Archived Students" at bounding box center [90, 284] width 99 height 20
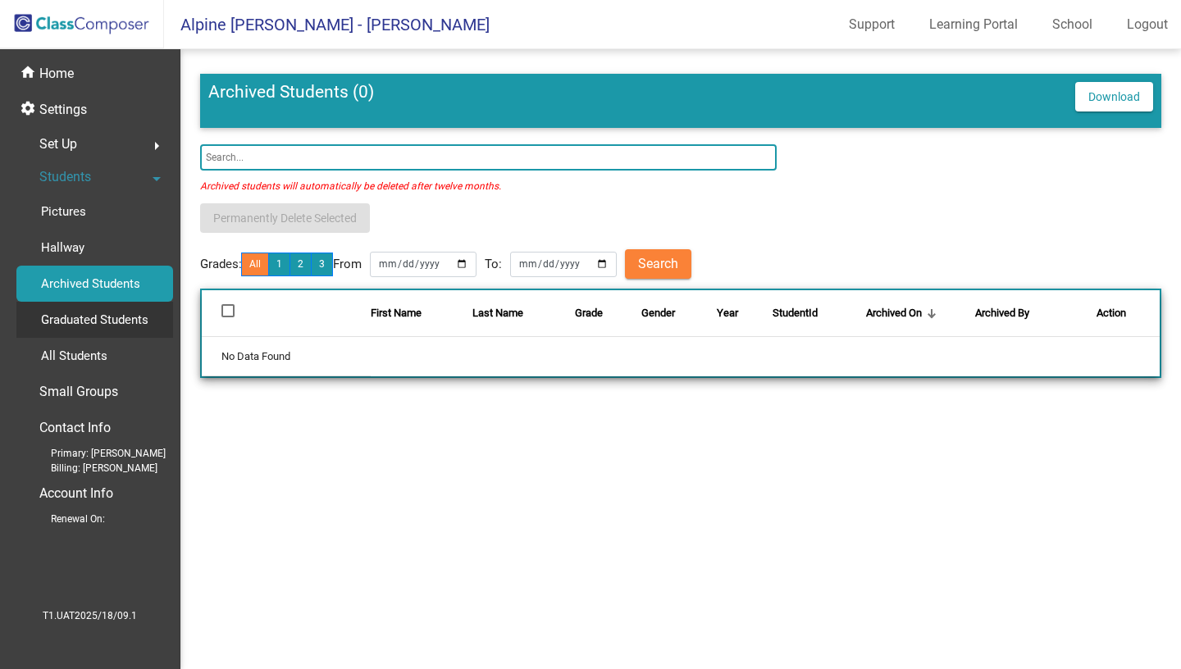
click at [78, 331] on div "Graduated Students" at bounding box center [88, 320] width 145 height 36
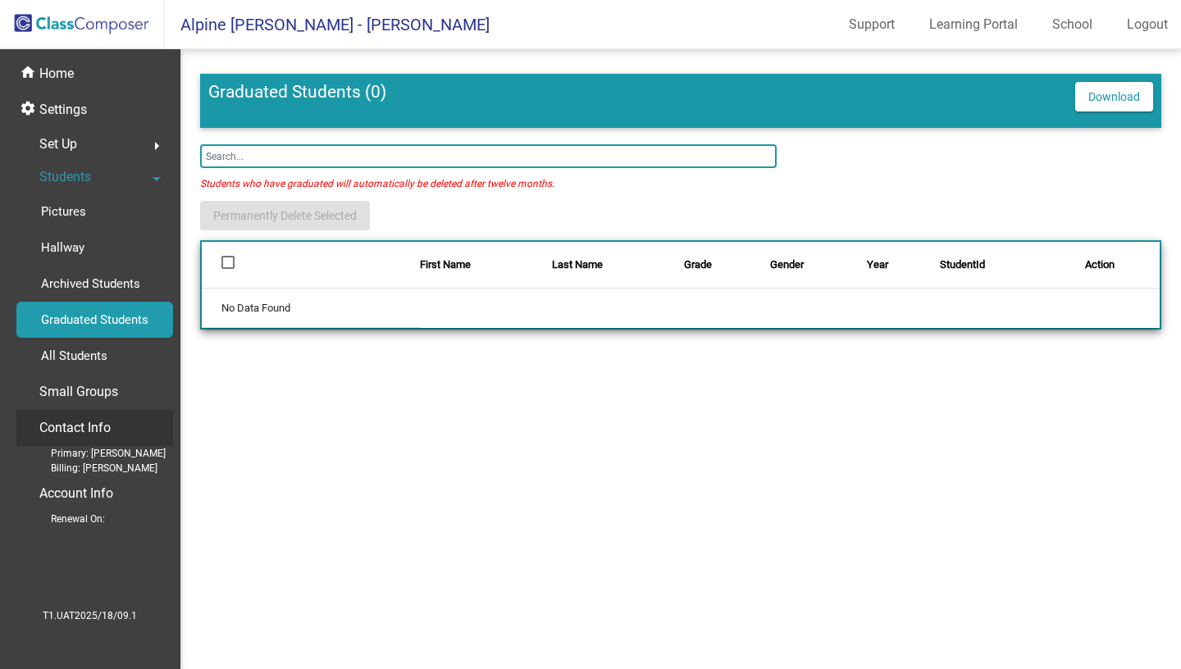
click at [90, 418] on p "Contact Info" at bounding box center [74, 428] width 71 height 23
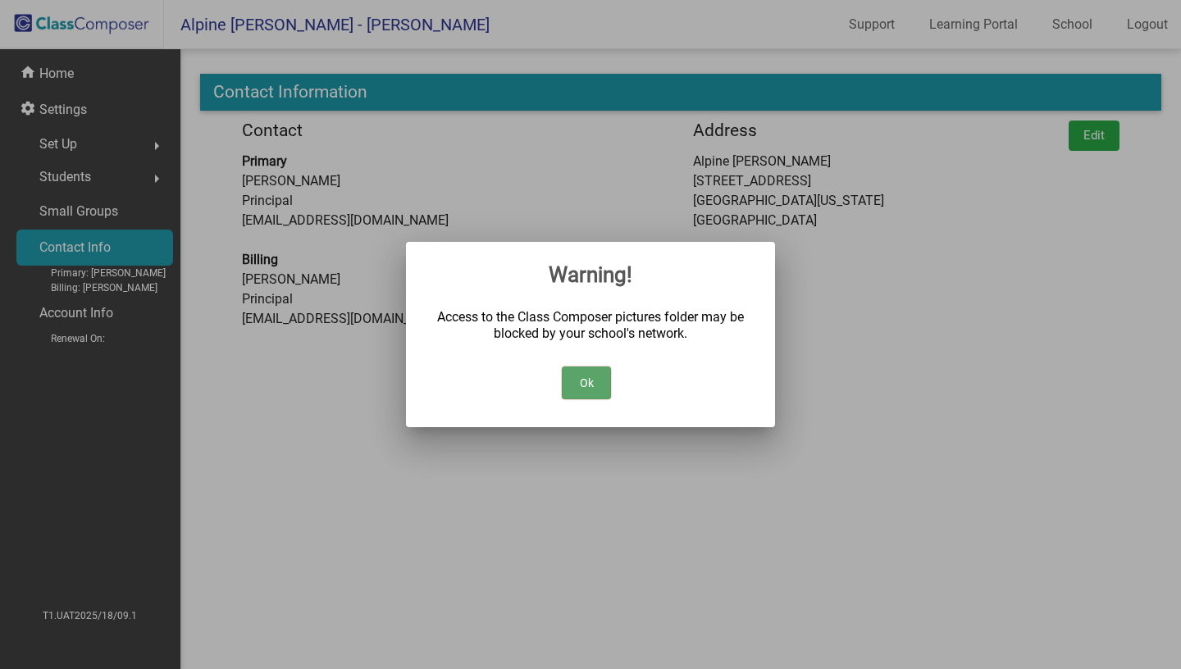
click at [596, 390] on button "Ok" at bounding box center [586, 383] width 49 height 33
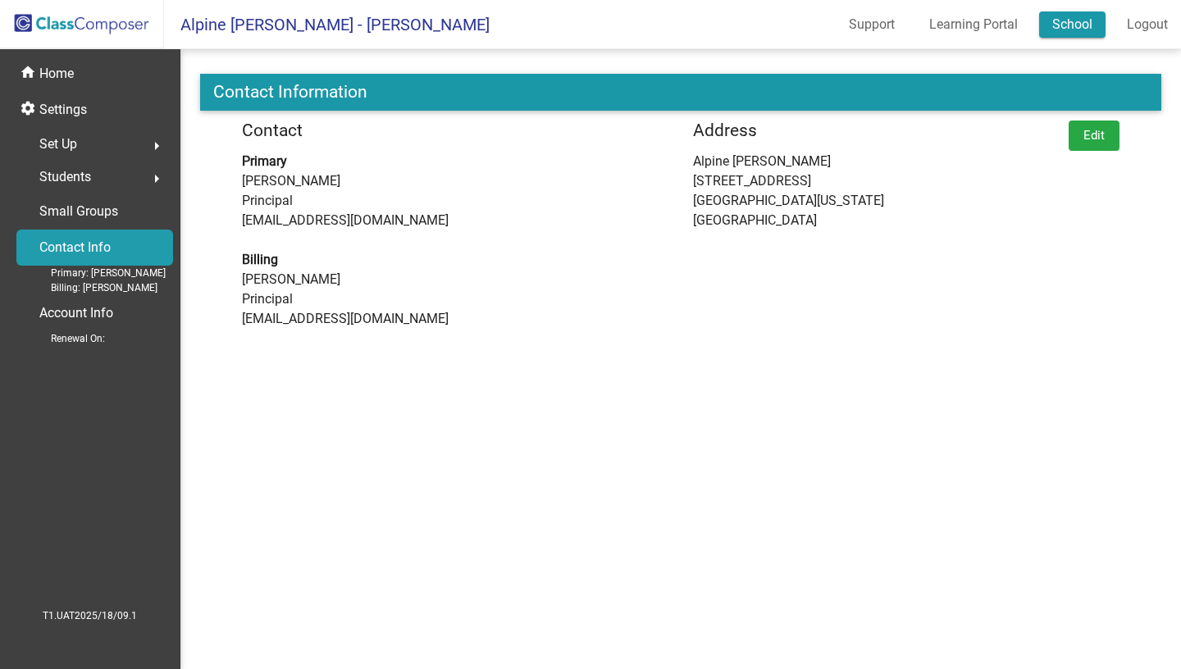
click at [1086, 26] on link "School" at bounding box center [1072, 24] width 66 height 26
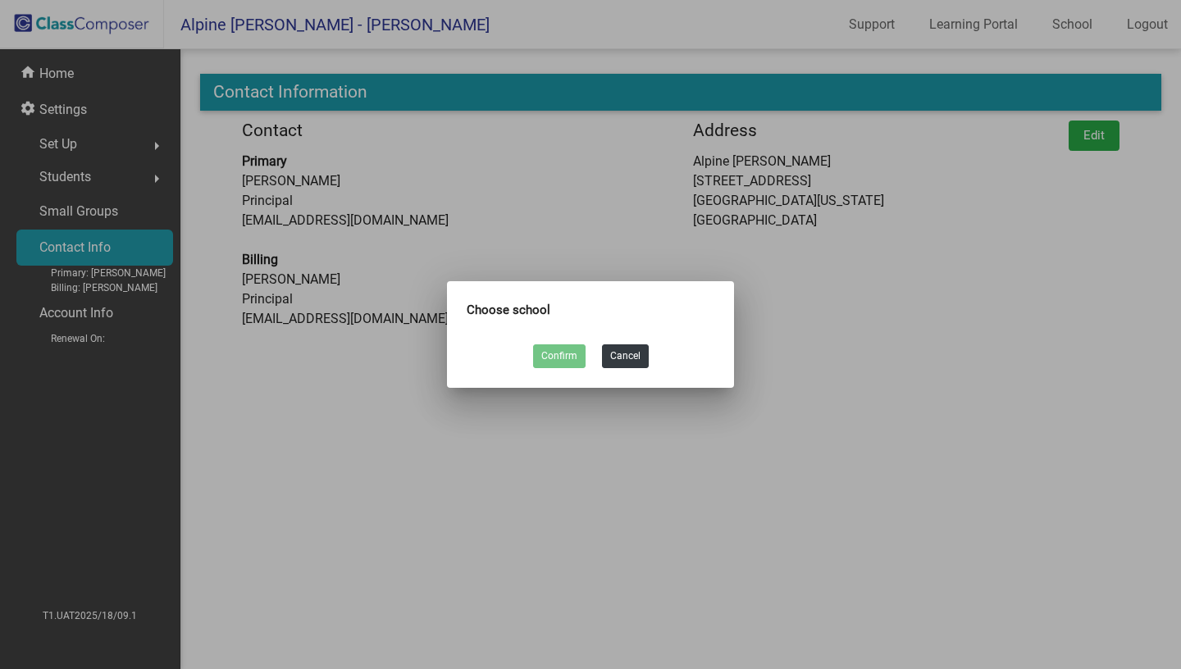
click at [624, 263] on div at bounding box center [590, 334] width 1181 height 669
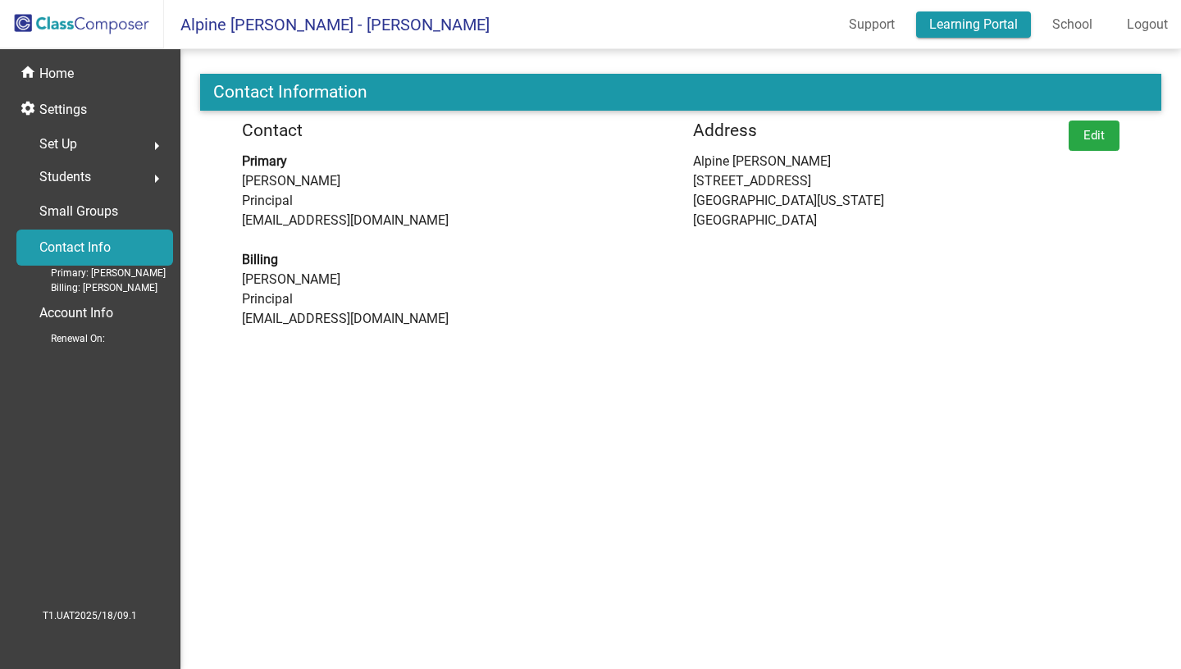
click at [966, 25] on link "Learning Portal" at bounding box center [973, 24] width 115 height 26
click at [69, 185] on span "Students" at bounding box center [65, 177] width 52 height 23
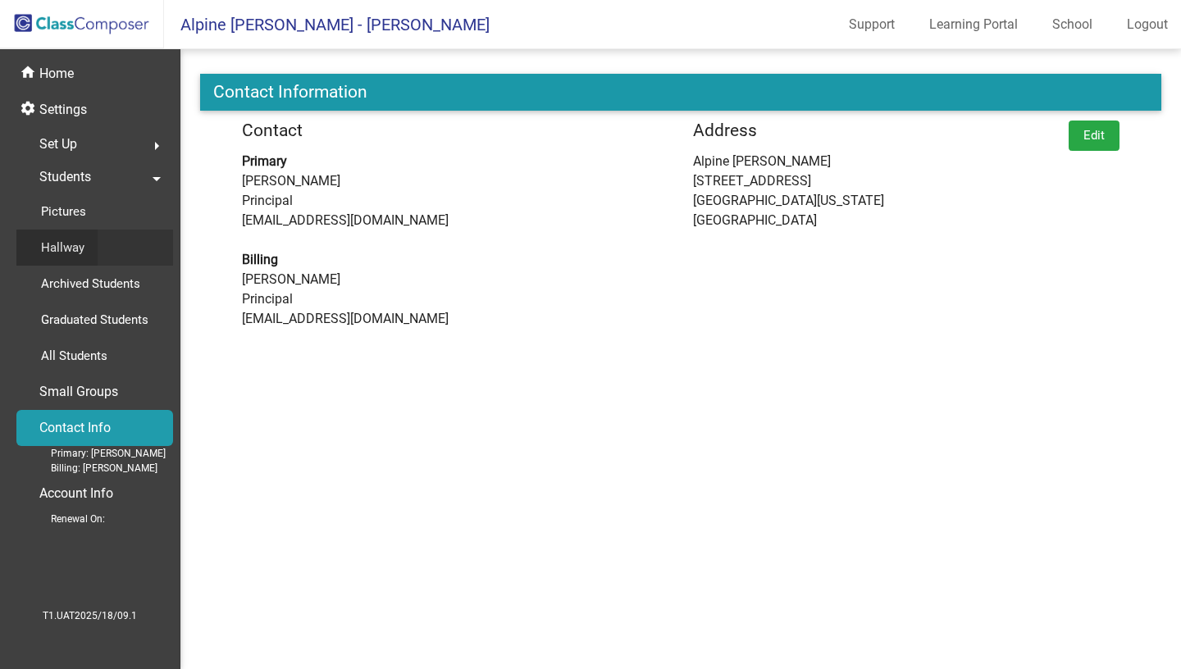
click at [67, 251] on p "Hallway" at bounding box center [62, 248] width 43 height 20
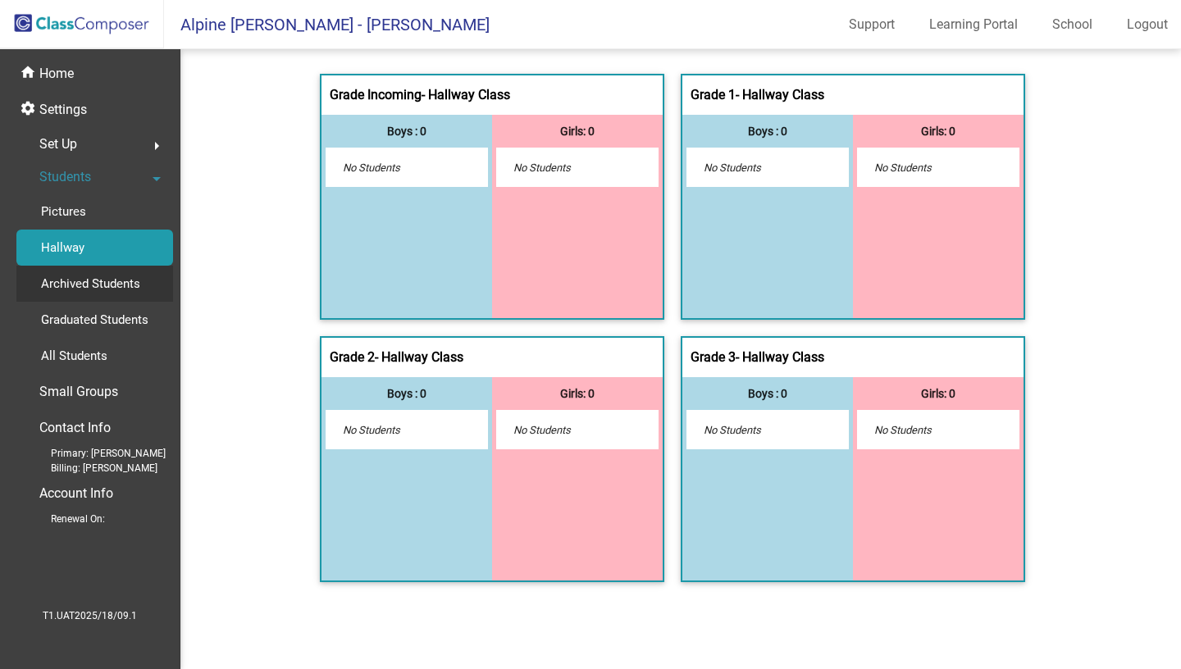
click at [82, 292] on p "Archived Students" at bounding box center [90, 284] width 99 height 20
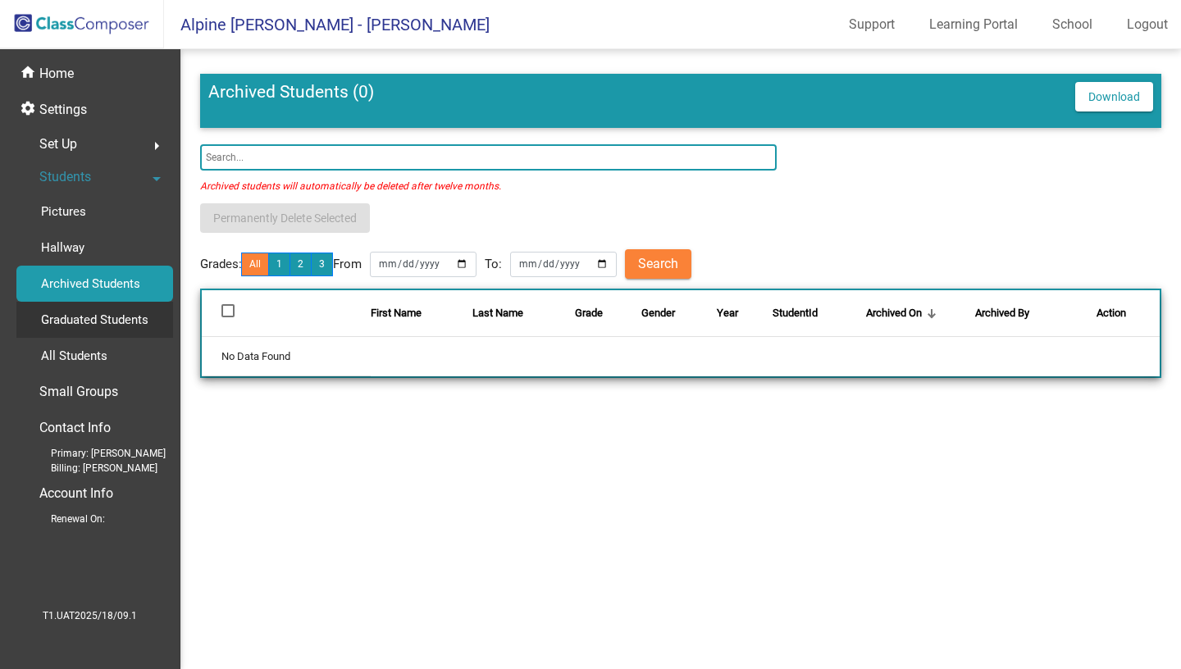
click at [97, 311] on p "Graduated Students" at bounding box center [94, 320] width 107 height 20
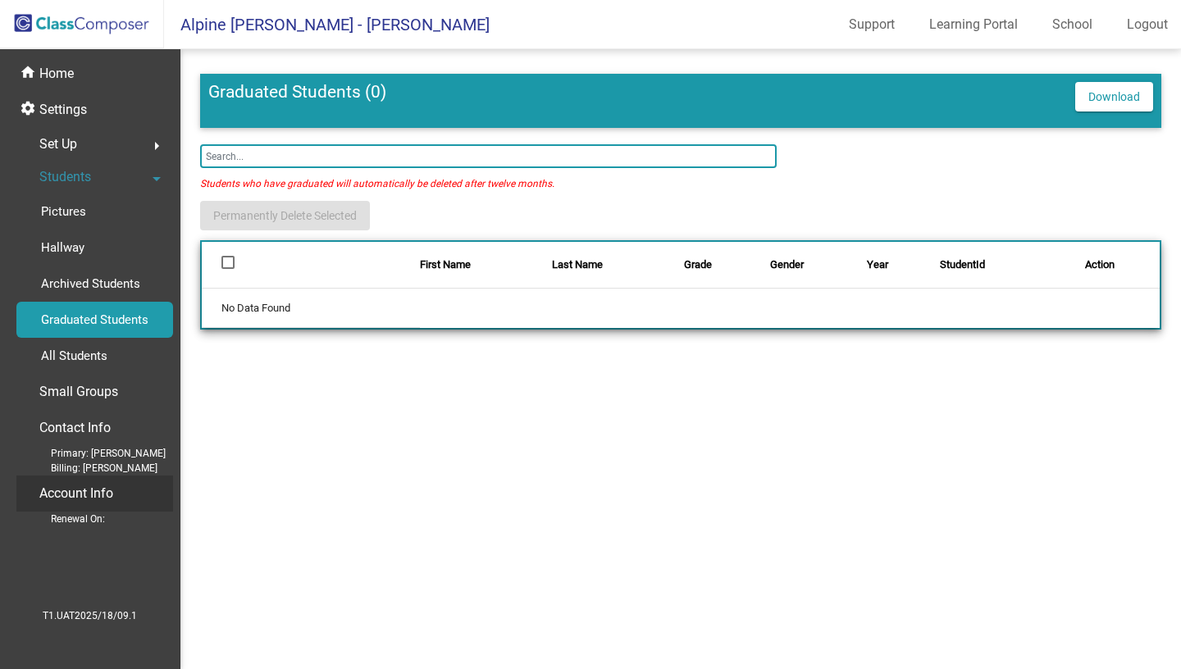
click at [93, 500] on p "Account Info" at bounding box center [76, 493] width 74 height 23
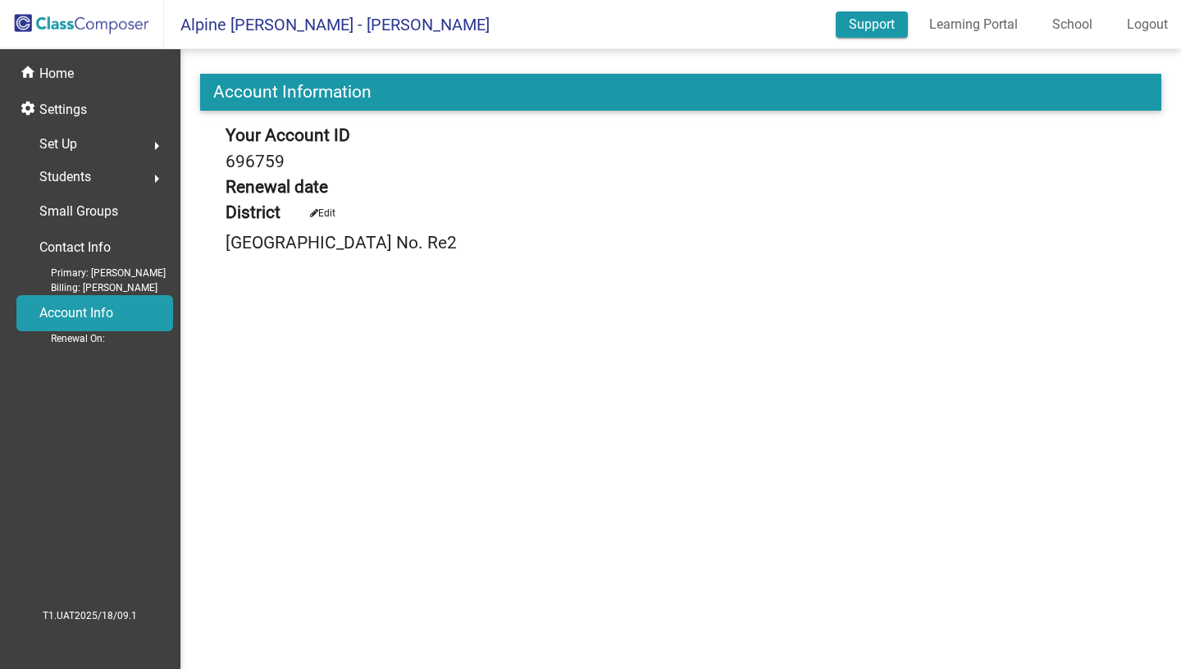
click at [869, 30] on link "Support" at bounding box center [872, 24] width 72 height 26
click at [67, 174] on span "Students" at bounding box center [65, 177] width 52 height 23
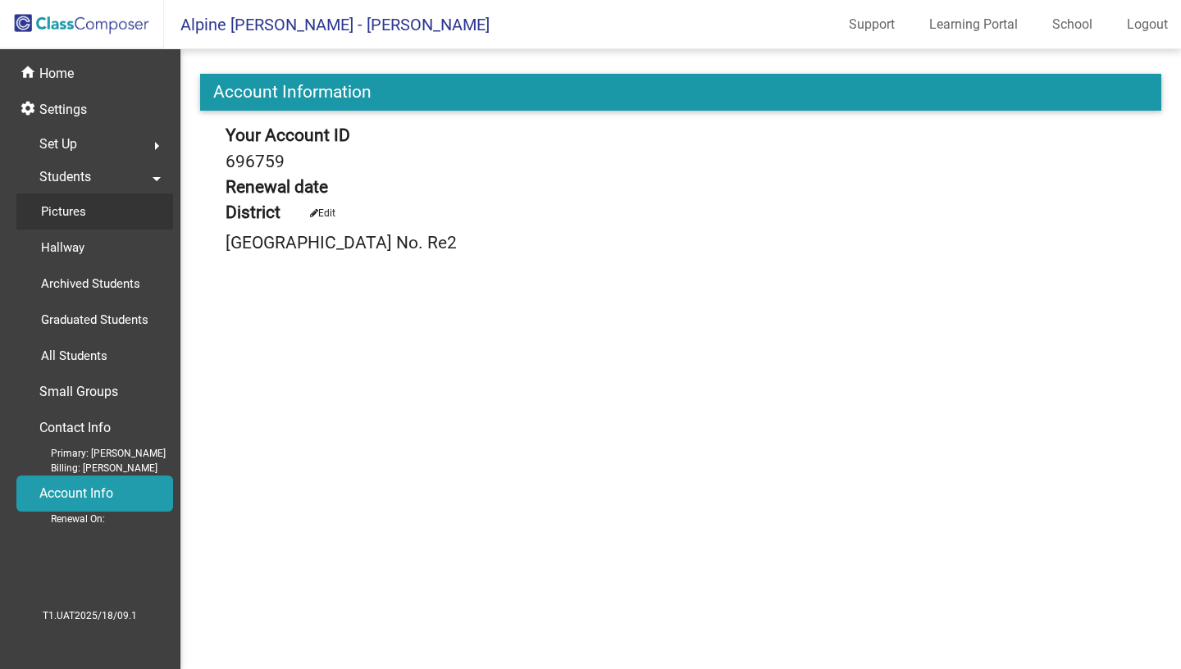
click at [53, 221] on p "Pictures" at bounding box center [63, 212] width 45 height 20
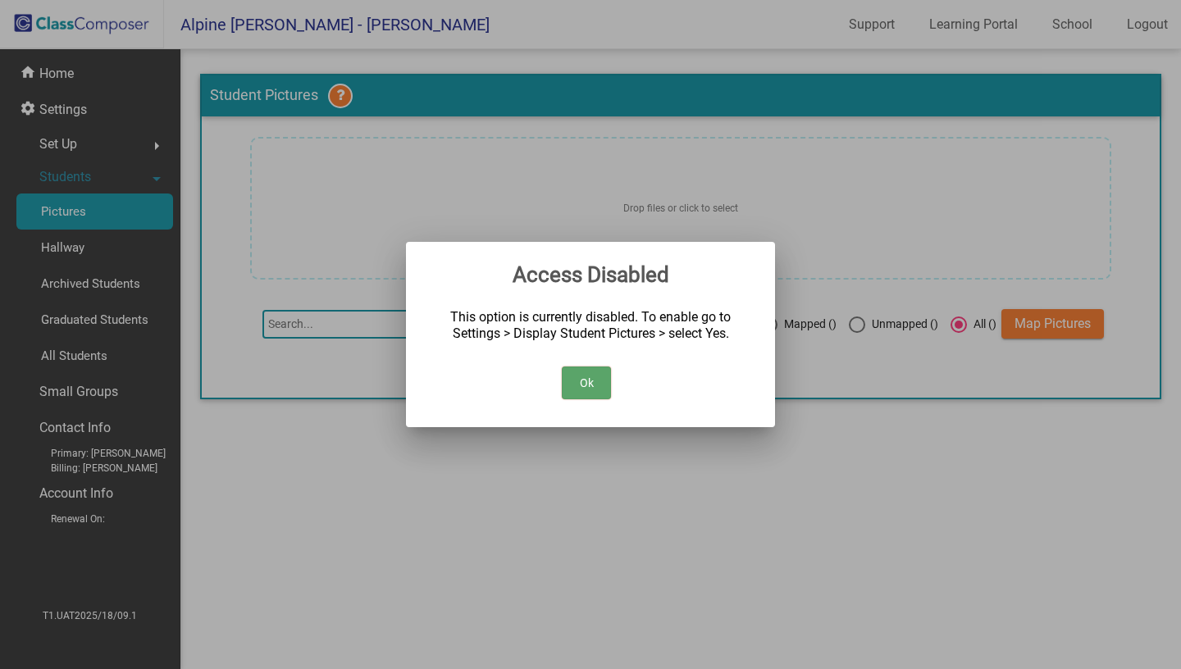
click at [574, 378] on button "Ok" at bounding box center [586, 383] width 49 height 33
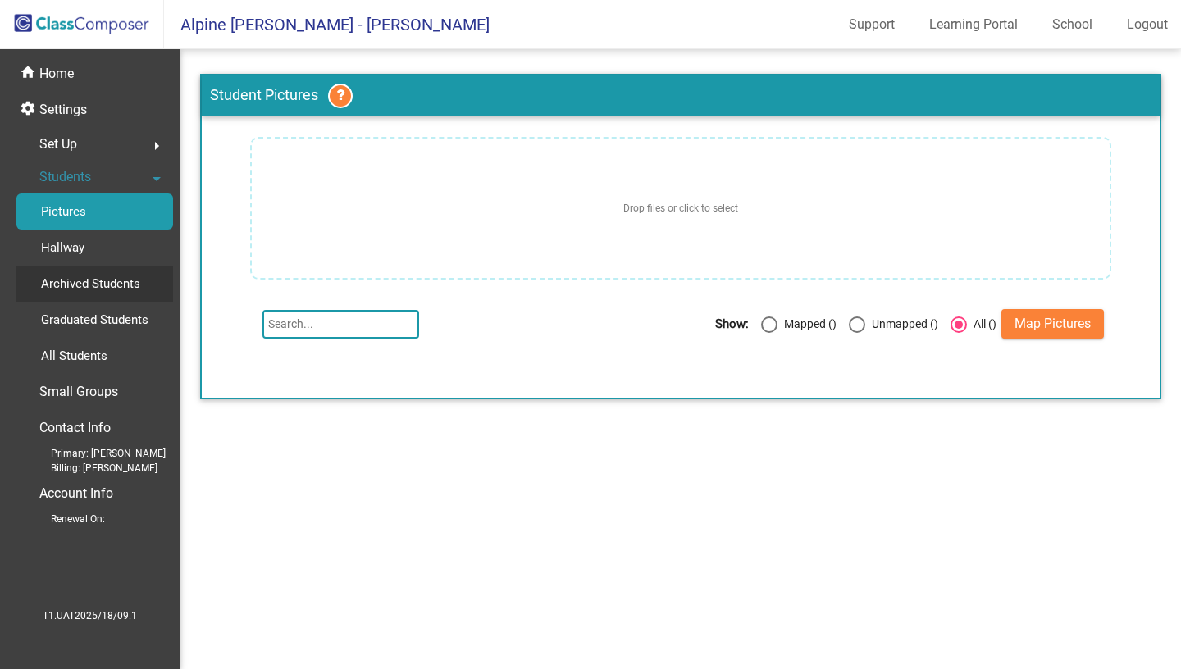
click at [126, 285] on p "Archived Students" at bounding box center [90, 284] width 99 height 20
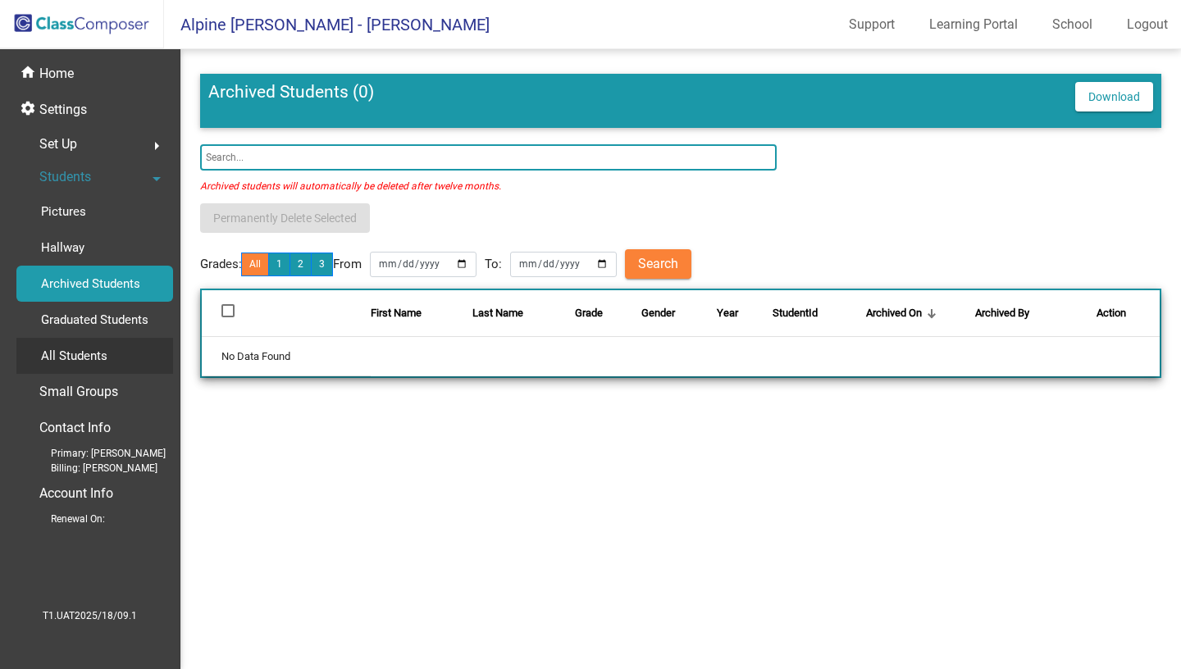
click at [93, 347] on p "All Students" at bounding box center [74, 356] width 66 height 20
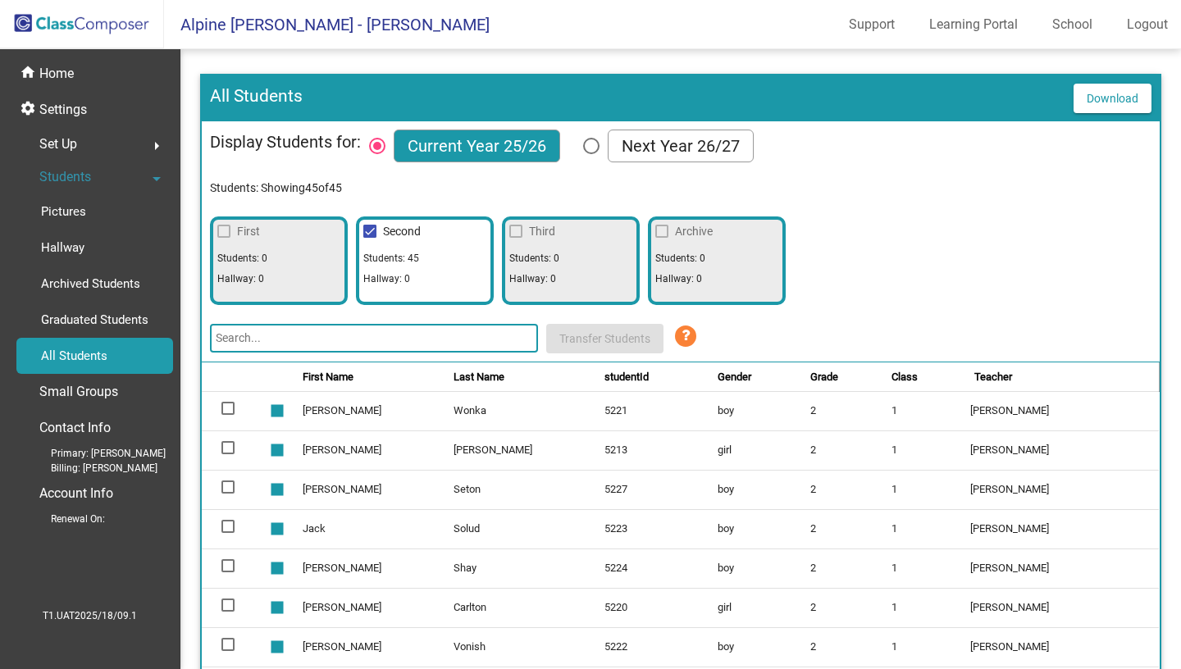
click at [238, 265] on span "Students: 0" at bounding box center [242, 258] width 50 height 16
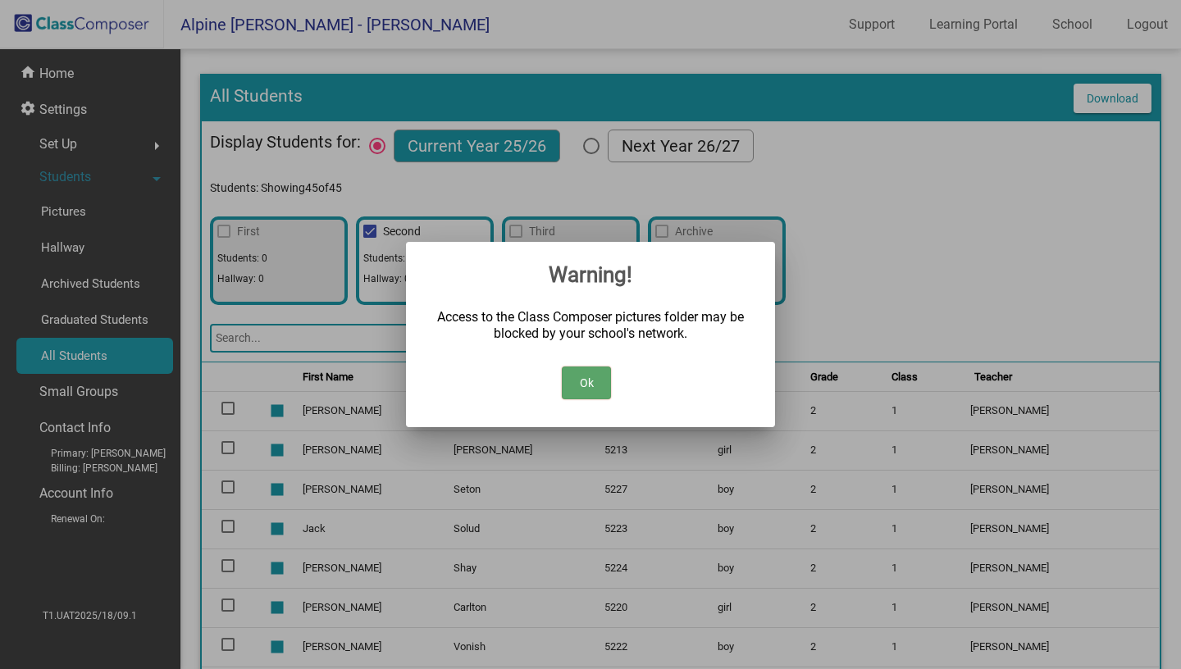
click at [579, 407] on div "Ok" at bounding box center [591, 378] width 330 height 57
click at [590, 388] on button "Ok" at bounding box center [586, 383] width 49 height 33
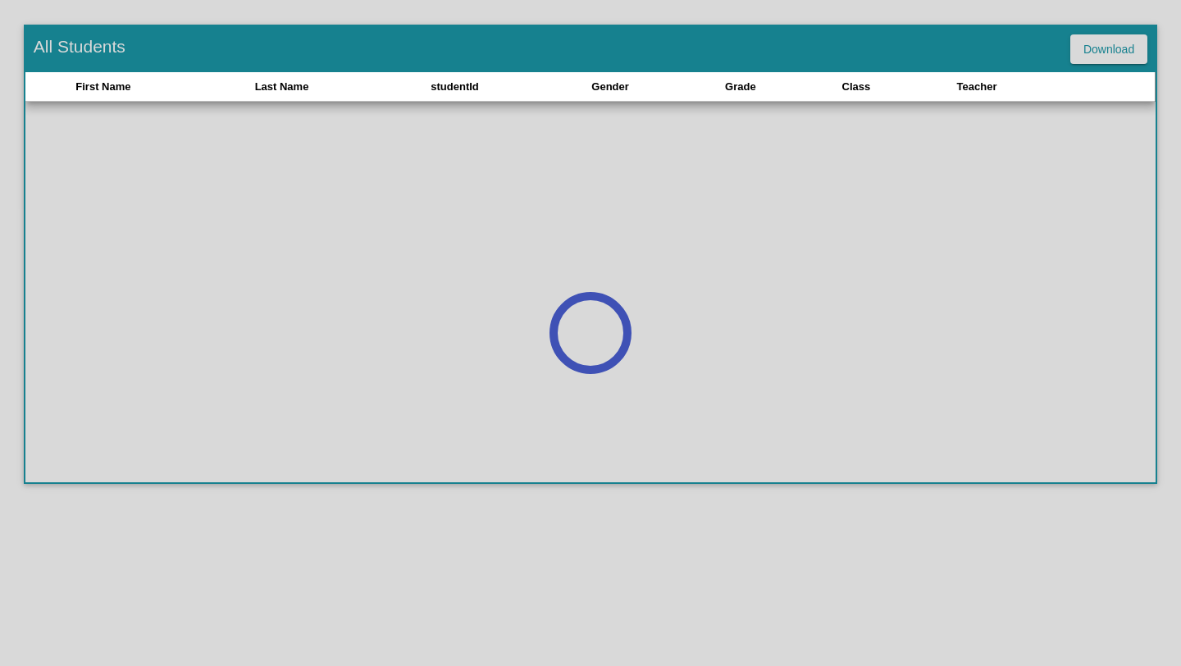
click at [1105, 52] on div at bounding box center [590, 333] width 1181 height 666
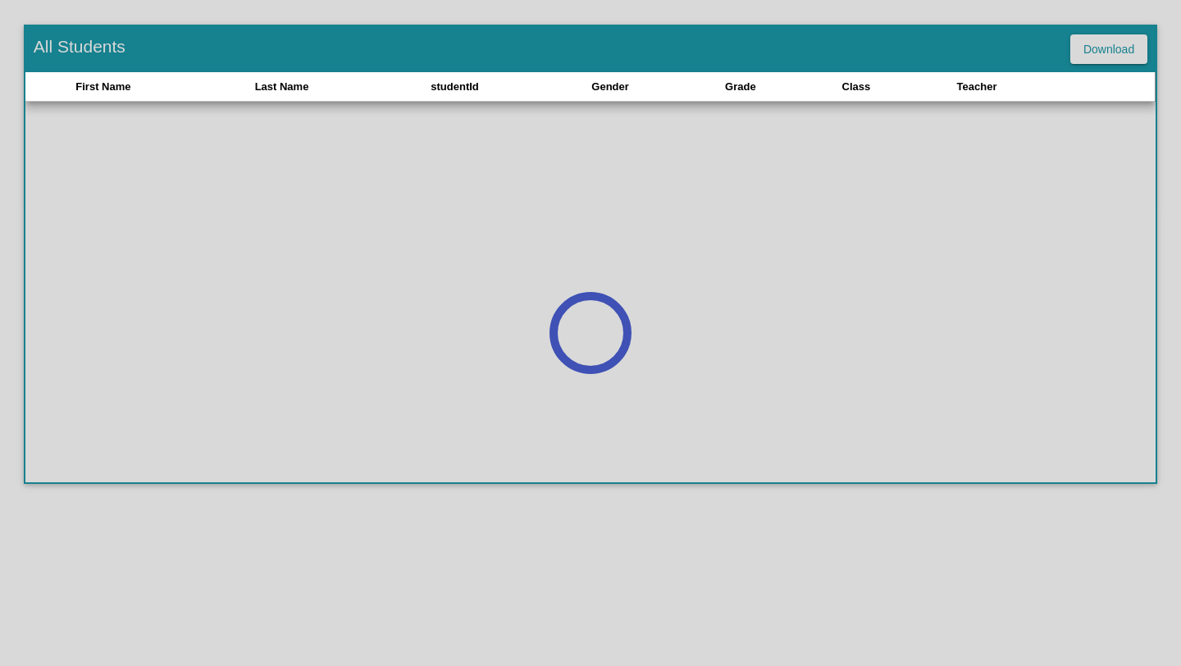
click at [1105, 52] on div at bounding box center [590, 333] width 1181 height 666
